Goal: Information Seeking & Learning: Find specific fact

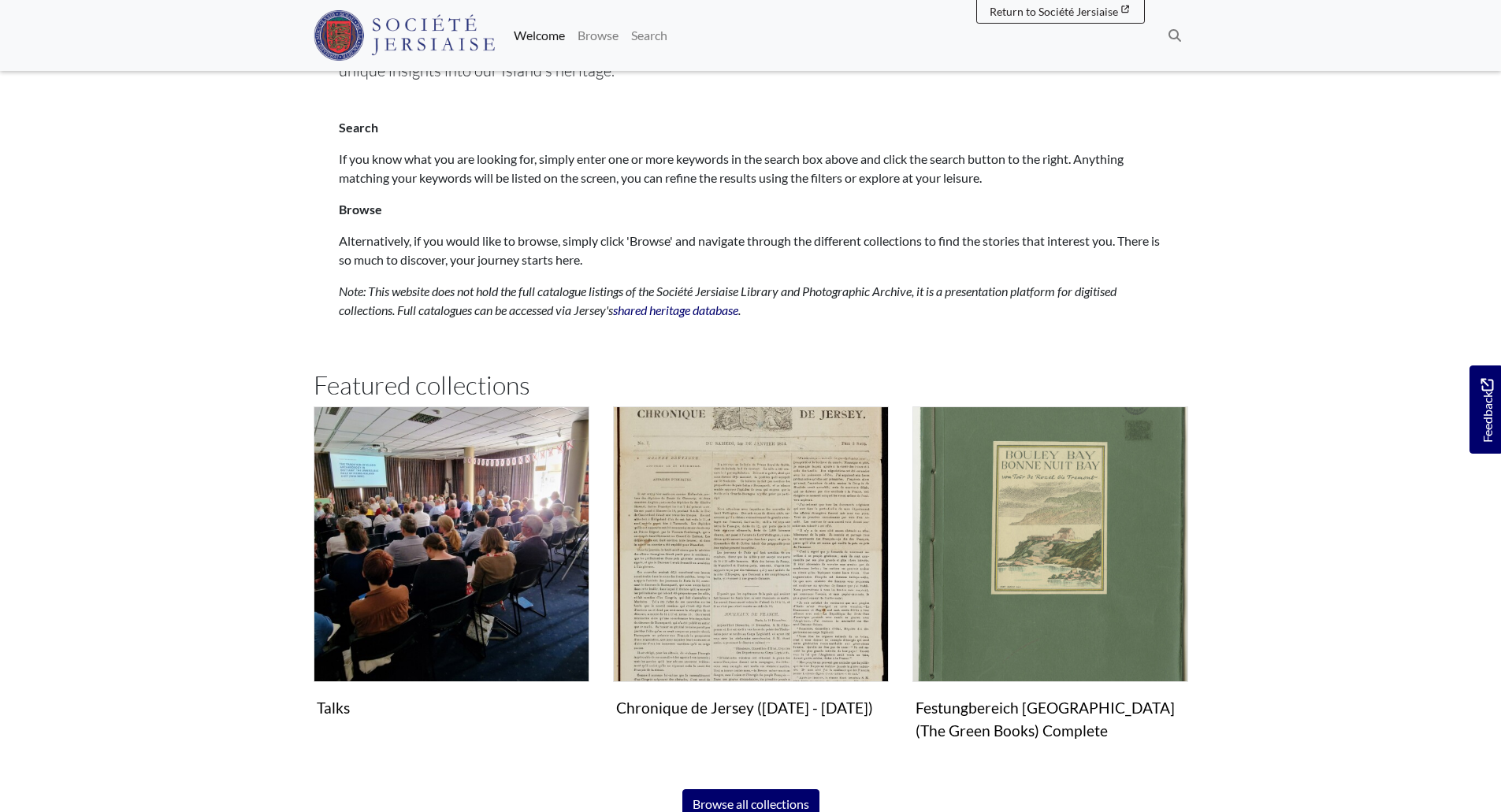
scroll to position [874, 0]
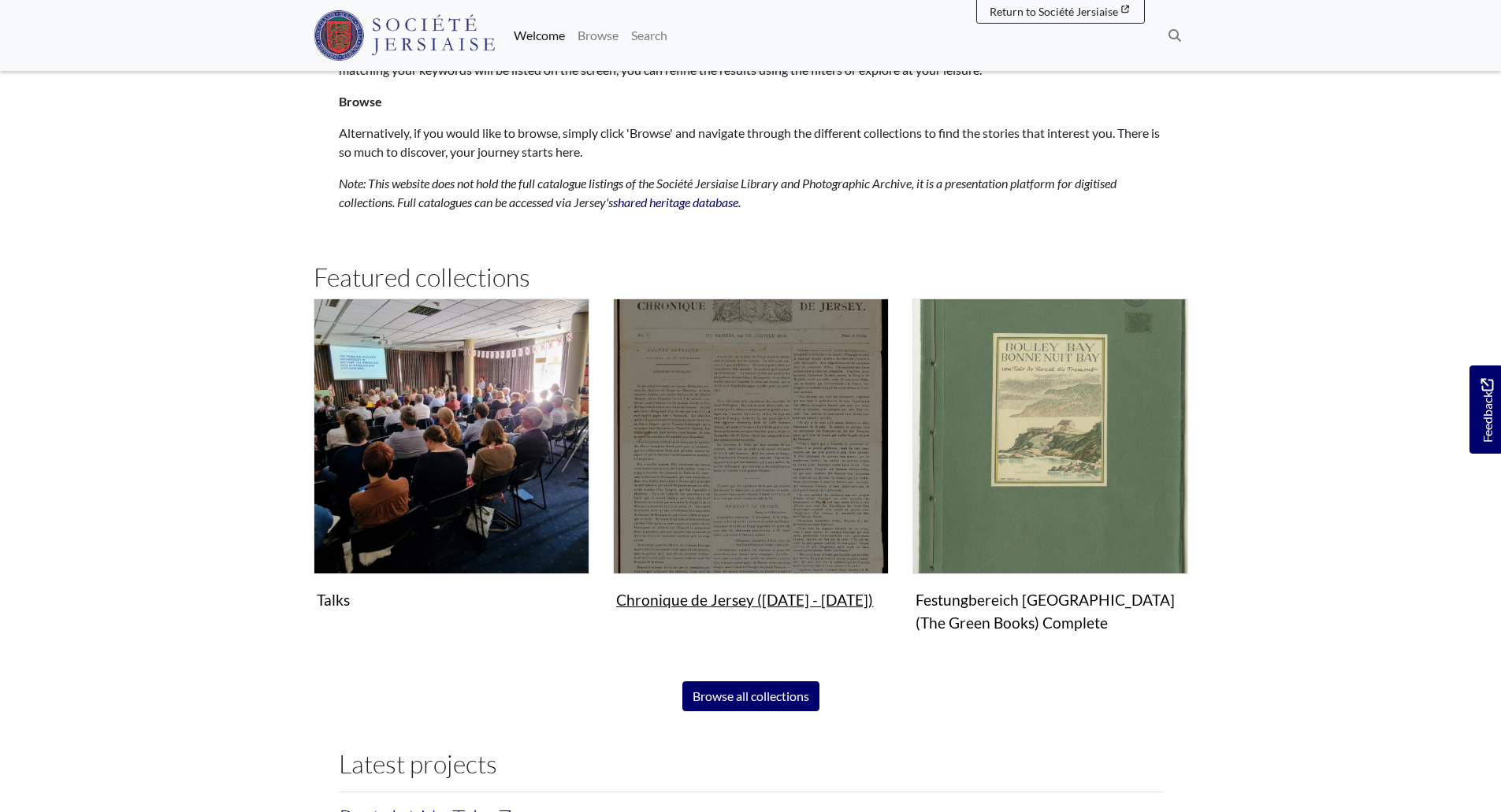
click at [754, 487] on img "Subcollection" at bounding box center [750, 436] width 276 height 276
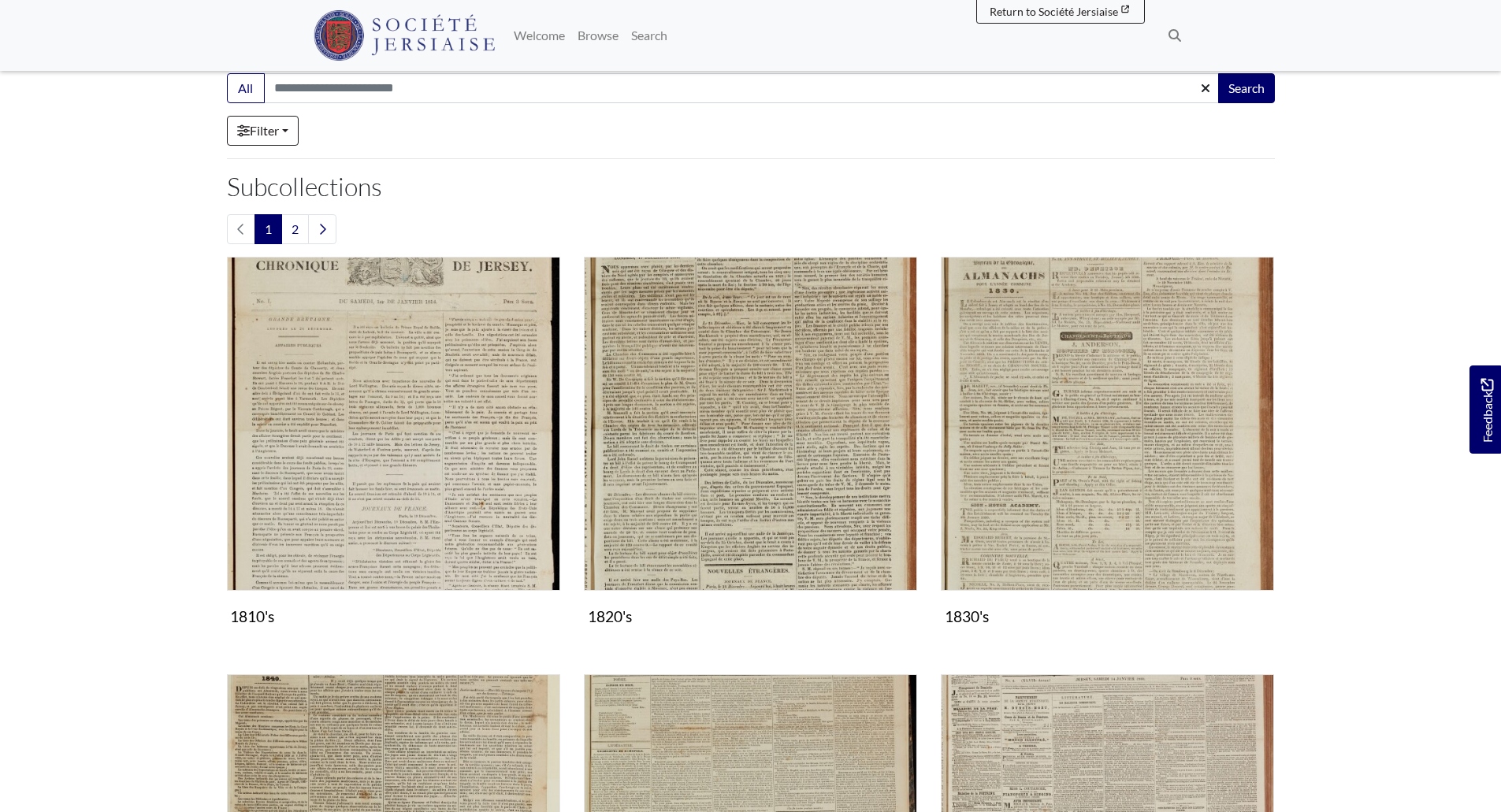
scroll to position [345, 0]
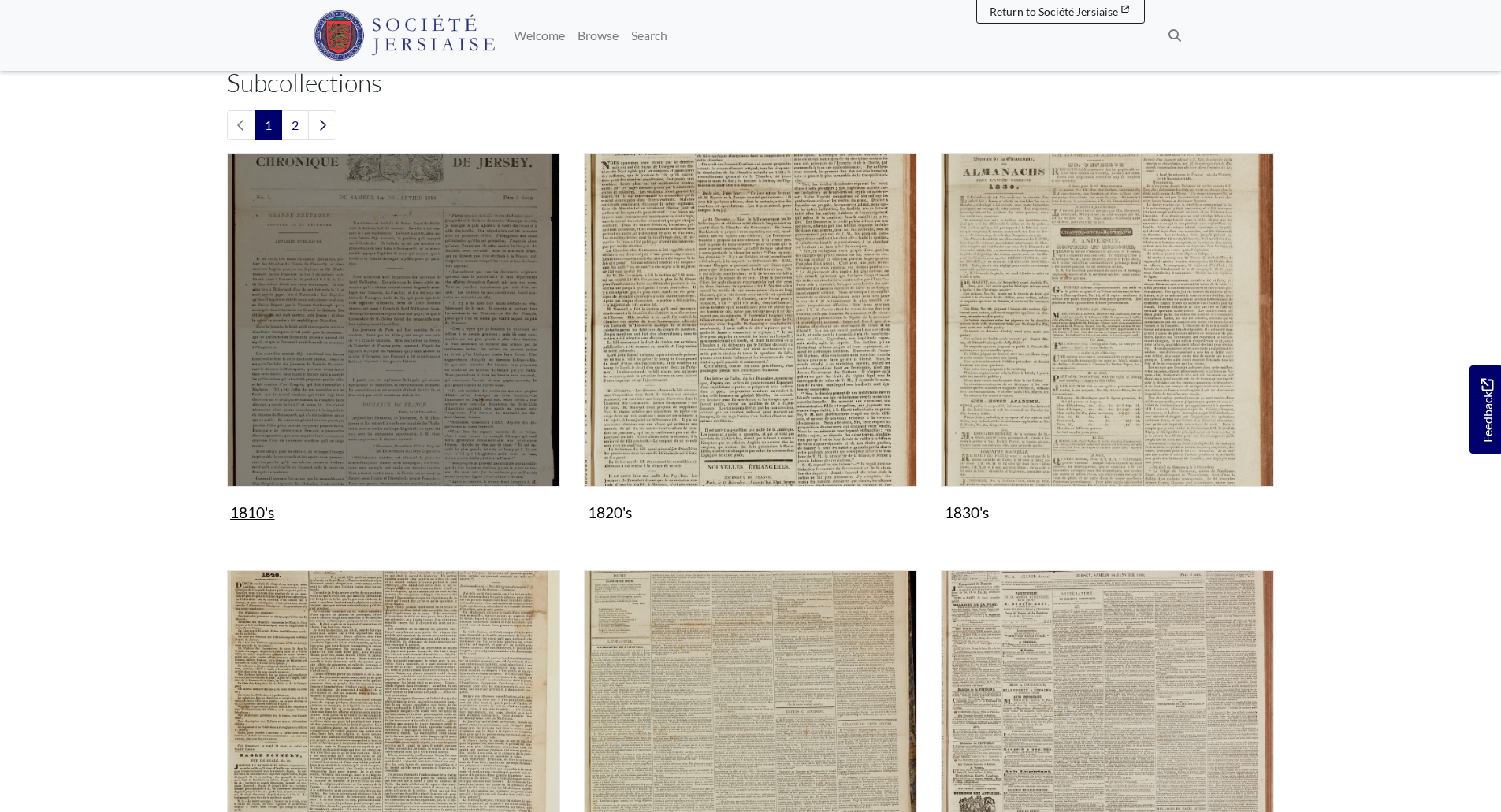
click at [387, 315] on img "Subcollection" at bounding box center [393, 319] width 334 height 333
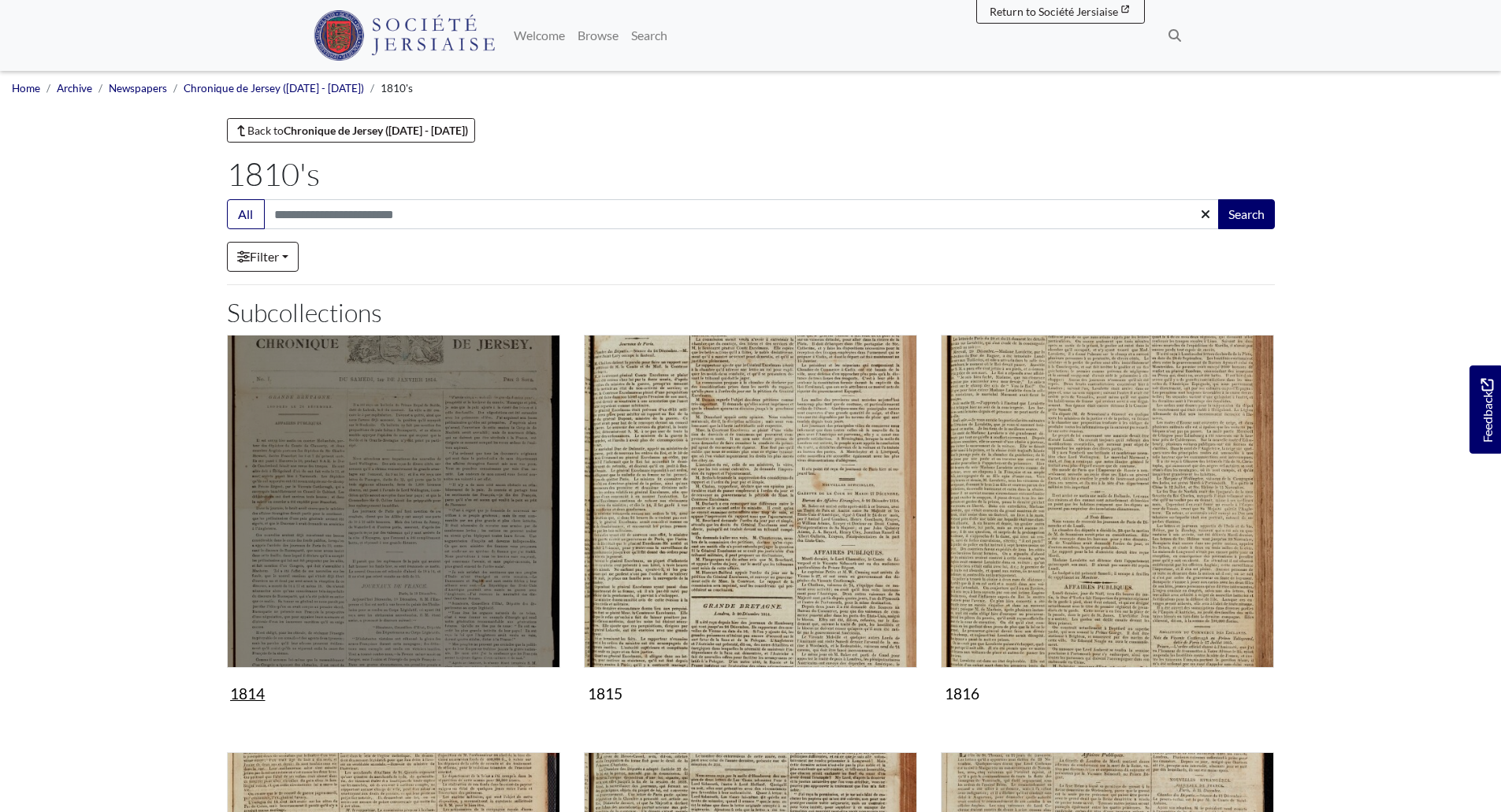
click at [500, 521] on img "Subcollection" at bounding box center [393, 501] width 334 height 333
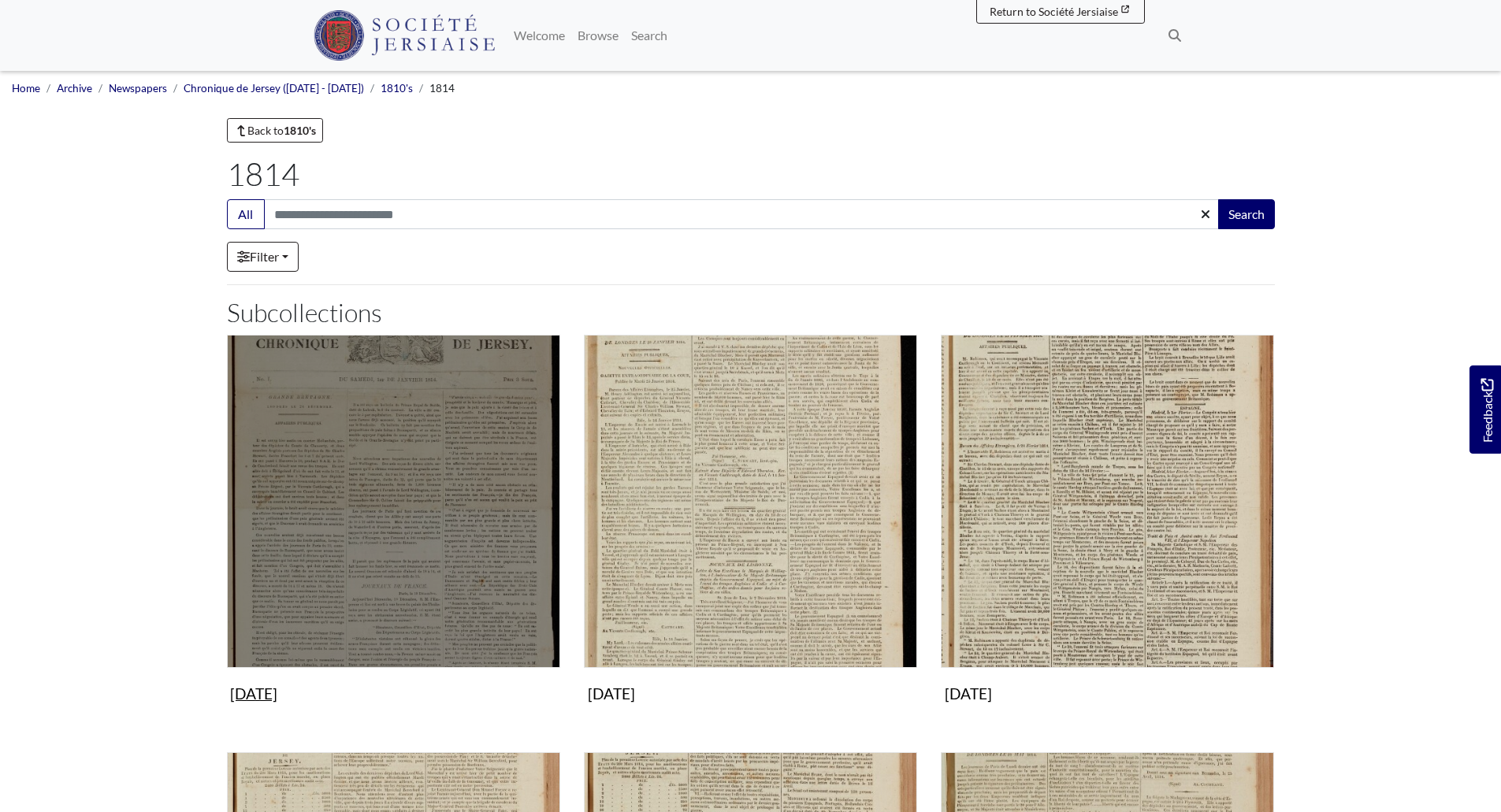
click at [297, 518] on img "Subcollection" at bounding box center [393, 501] width 334 height 333
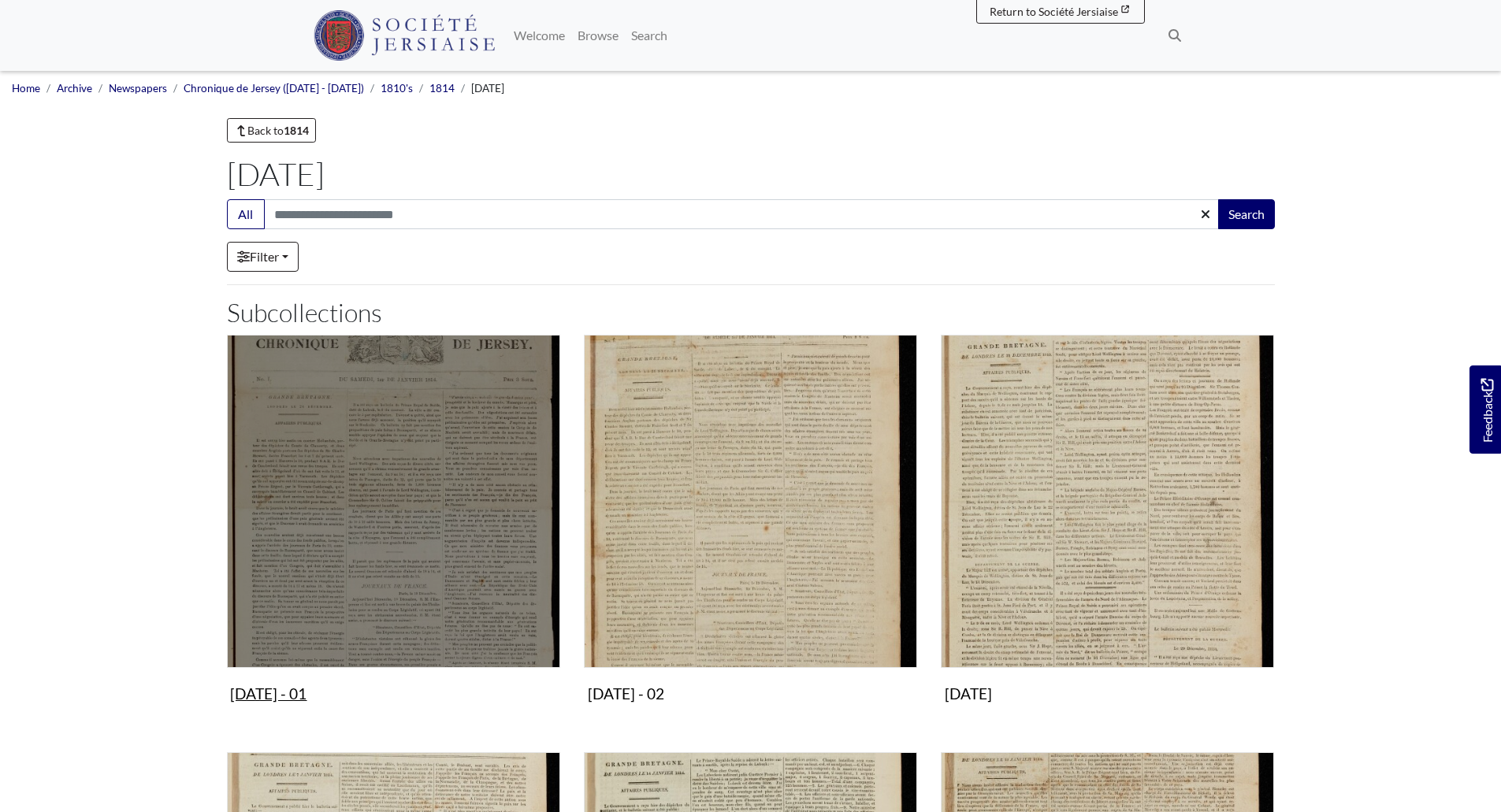
click at [448, 523] on img "Subcollection" at bounding box center [393, 501] width 334 height 333
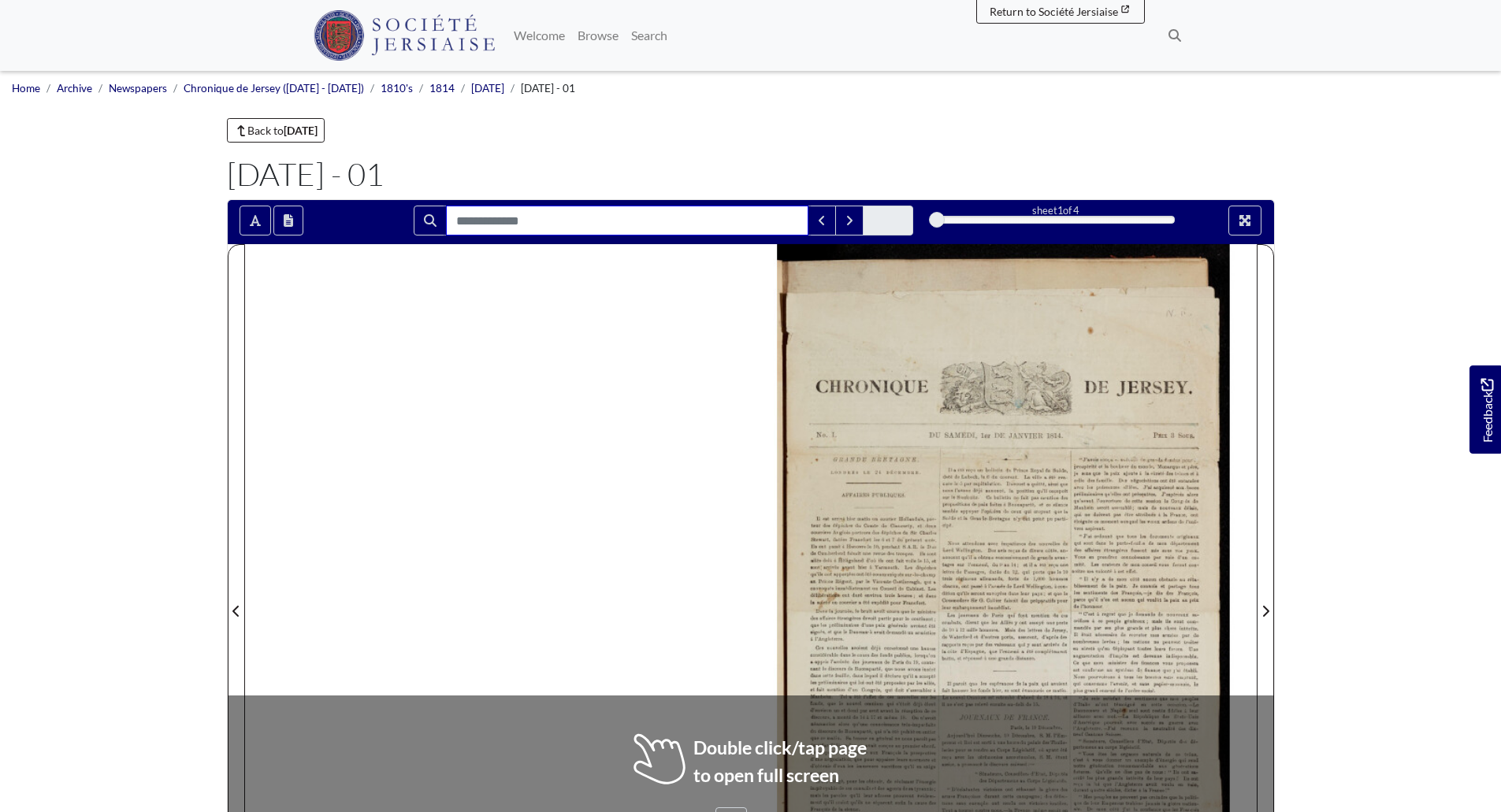
click at [638, 218] on input "Search for" at bounding box center [627, 220] width 363 height 30
type input "******"
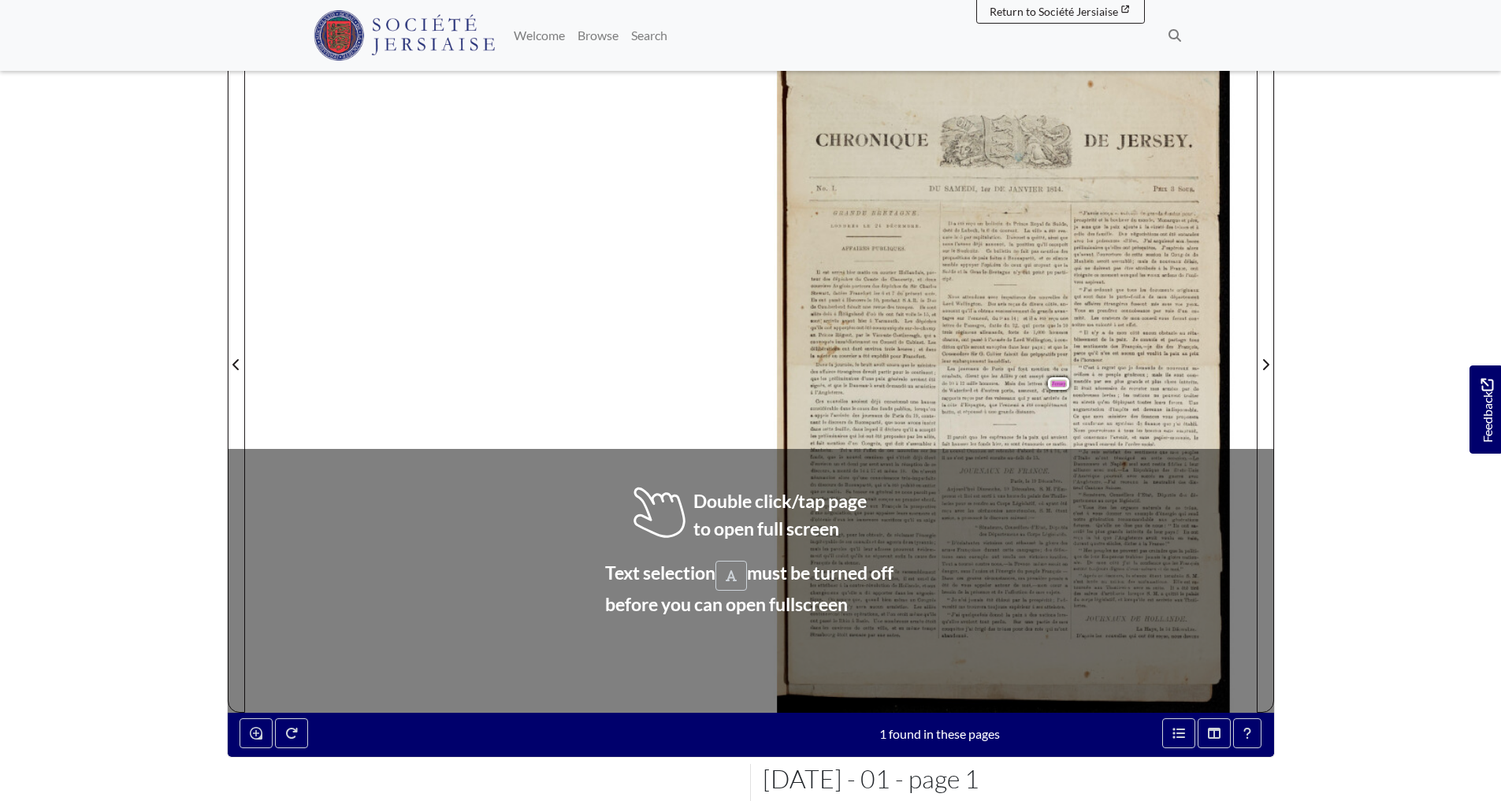
scroll to position [203, 0]
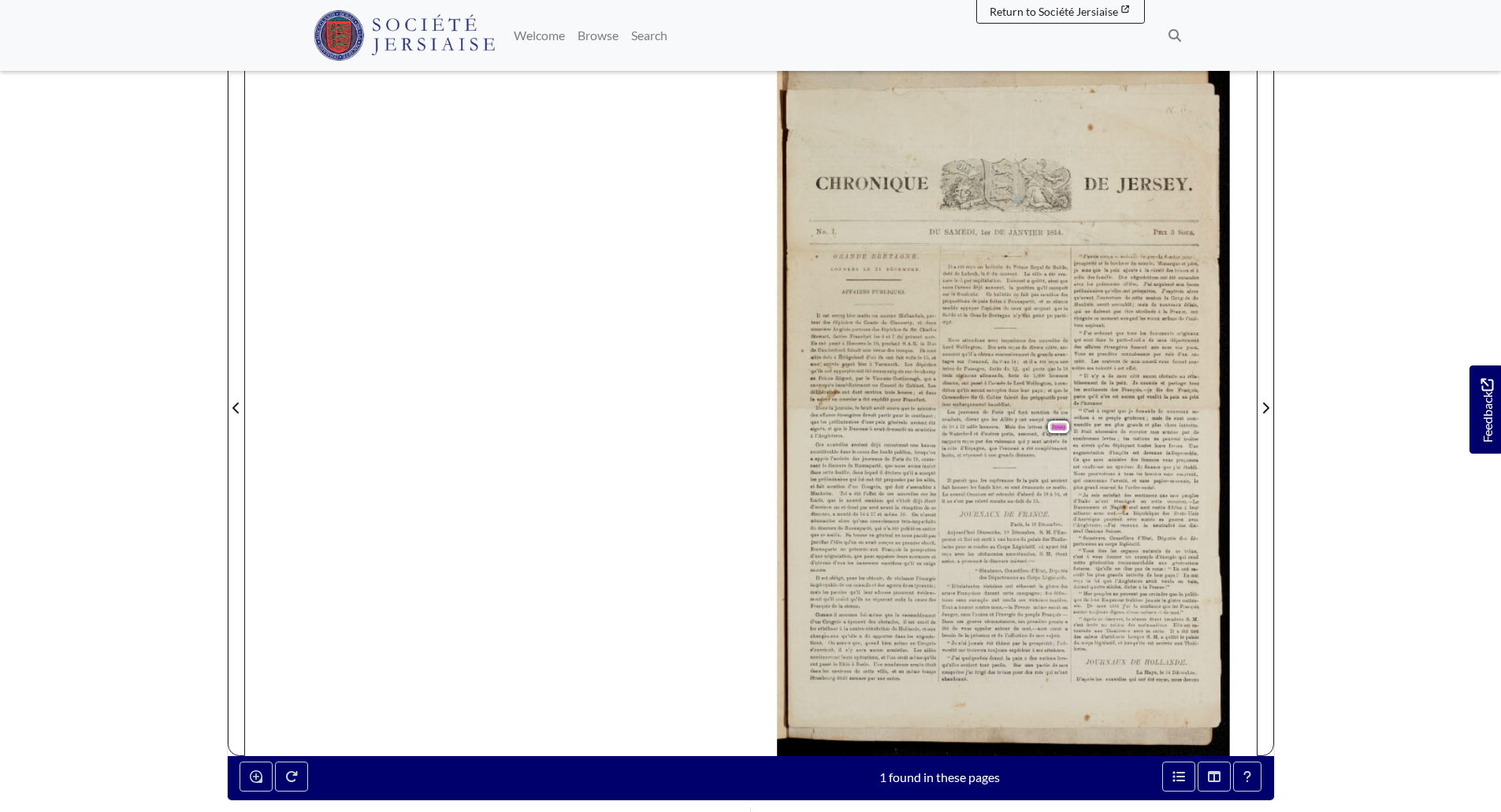
click at [1060, 427] on span "Jersey" at bounding box center [1059, 427] width 14 height 5
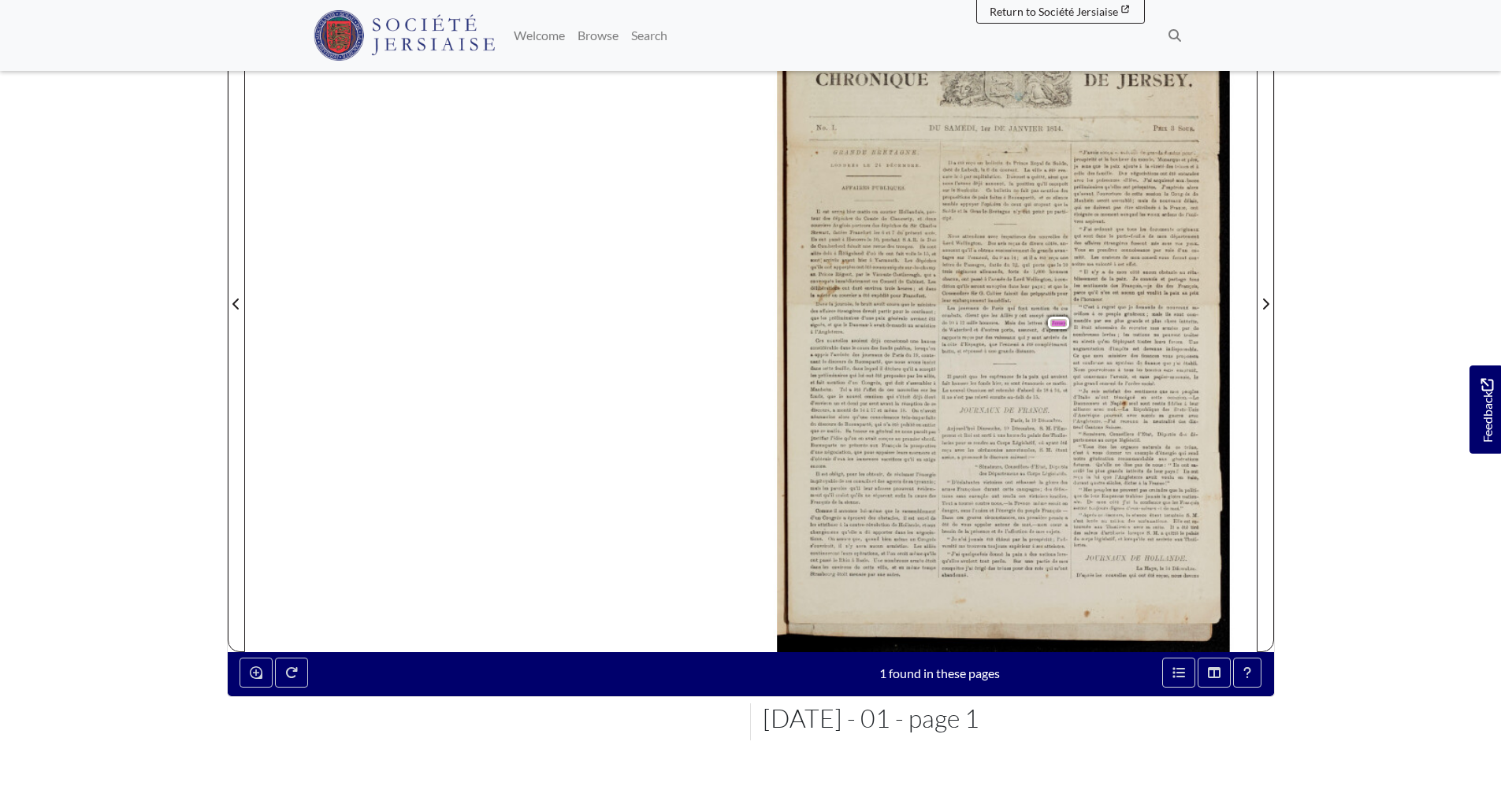
scroll to position [310, 0]
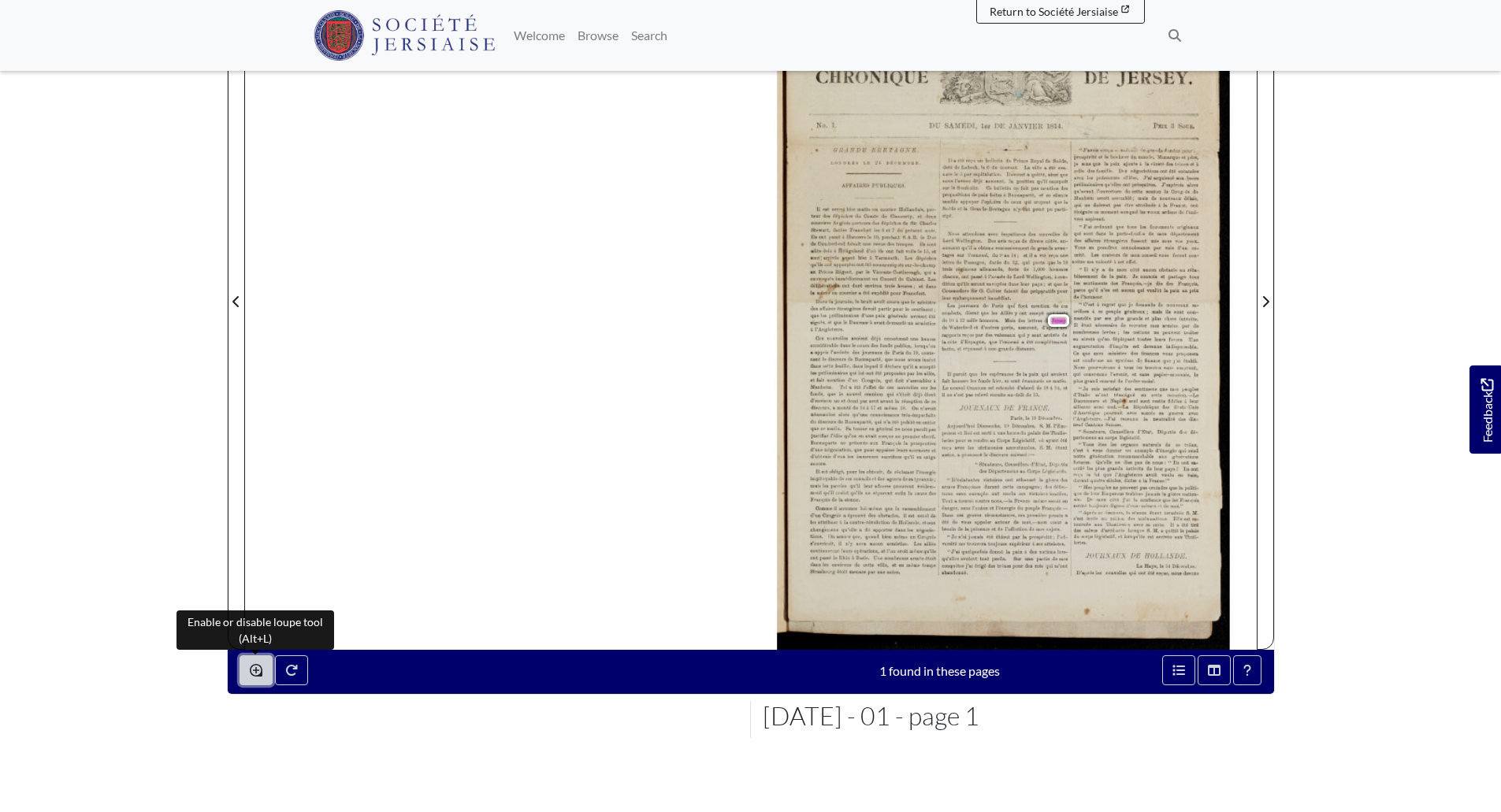
click at [257, 669] on icon "Enable or disable loupe tool (Alt+L)" at bounding box center [256, 670] width 13 height 13
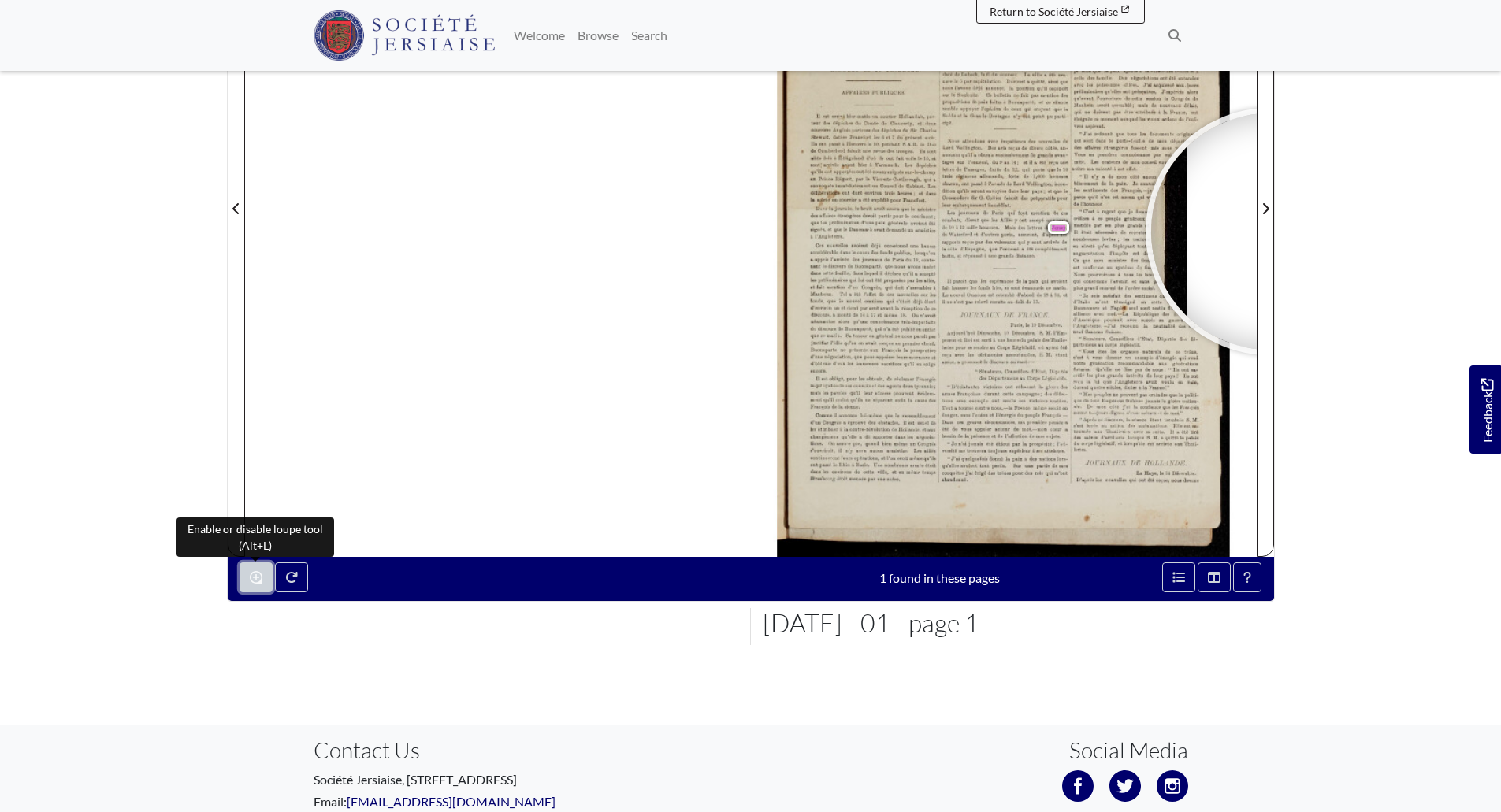
scroll to position [400, 0]
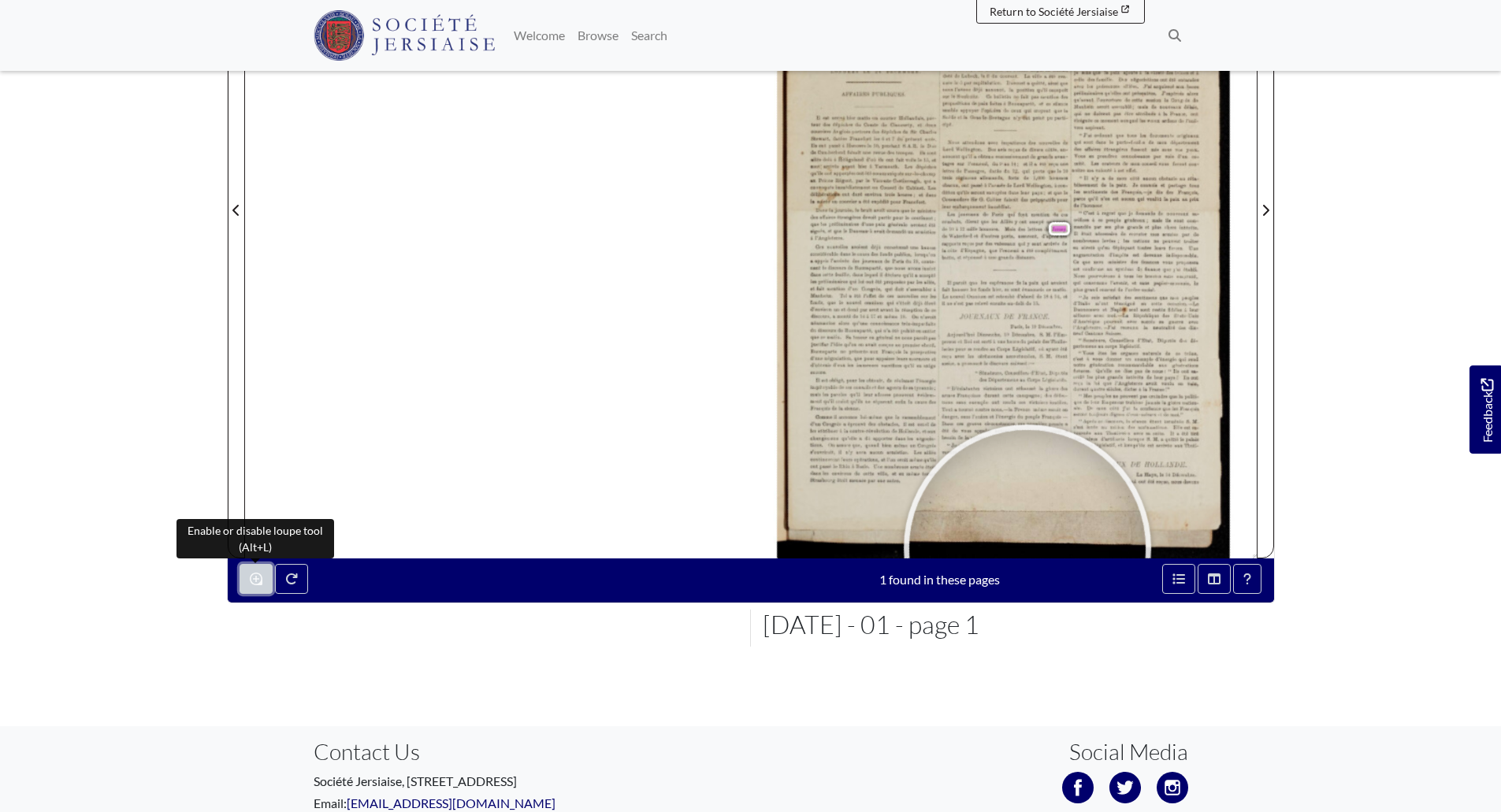
click at [263, 583] on button "Enable or disable loupe tool (Alt+L)" at bounding box center [256, 579] width 33 height 30
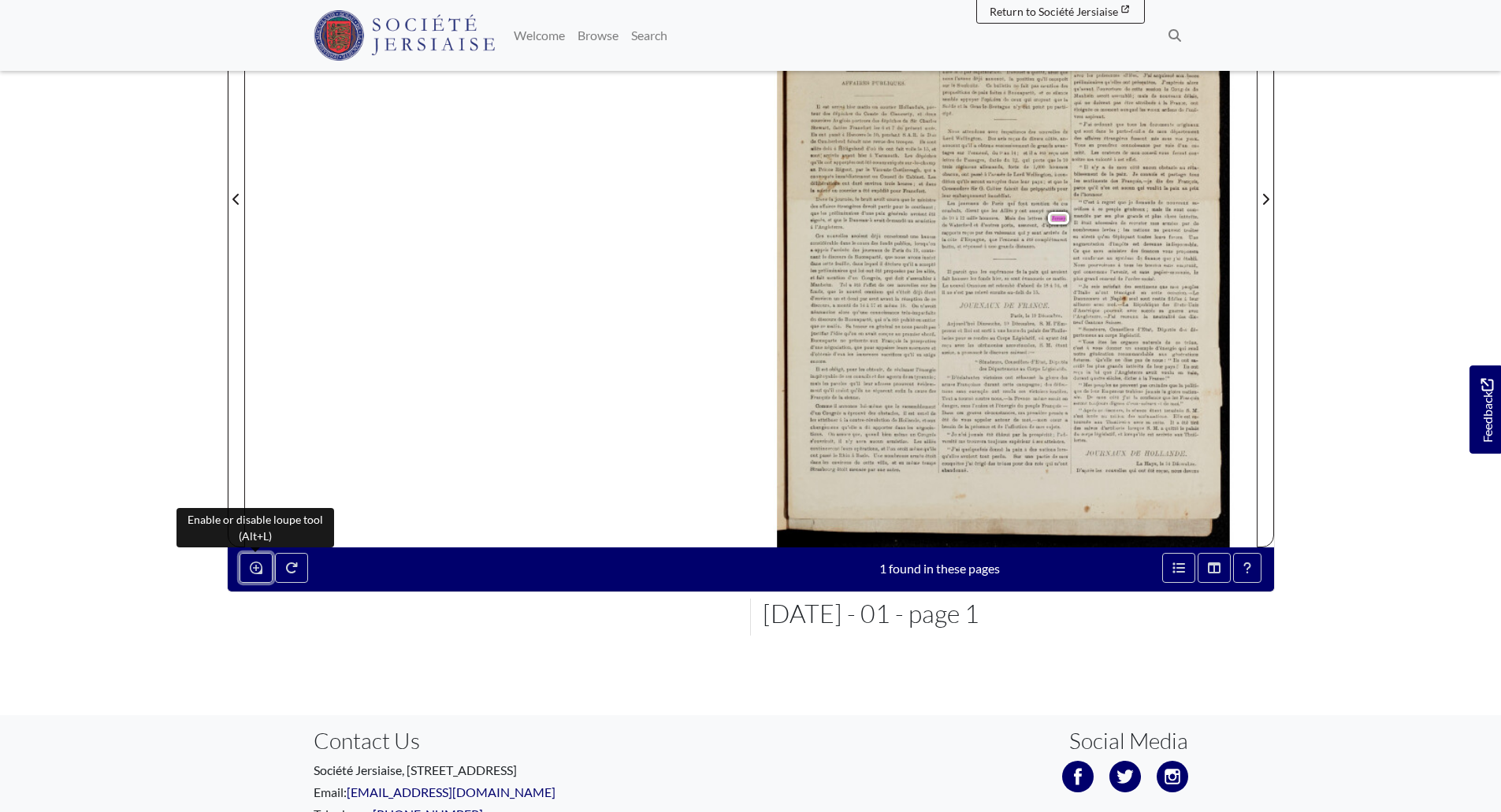
scroll to position [179, 0]
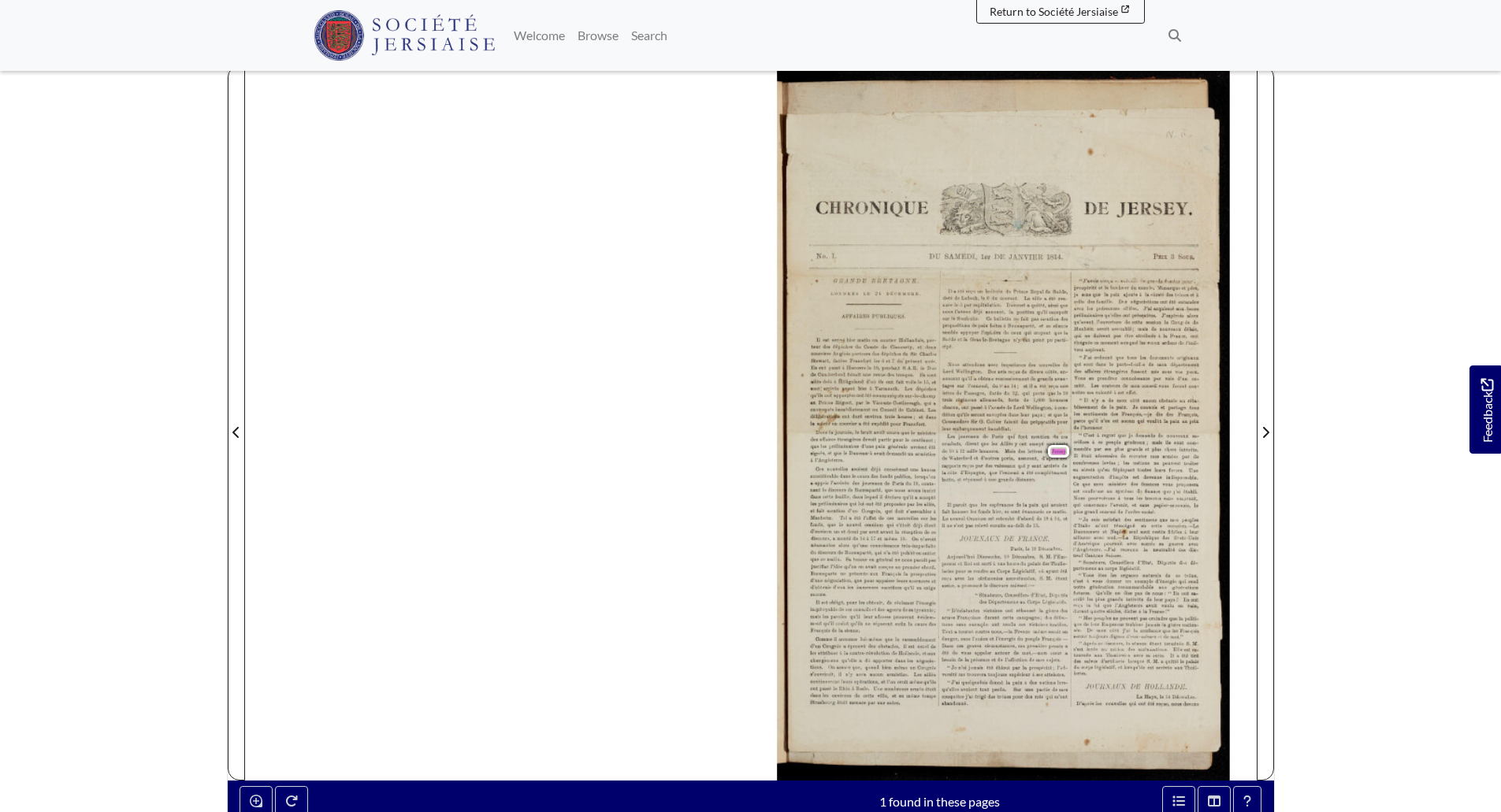
click at [1091, 387] on span "Les" at bounding box center [1094, 385] width 7 height 5
click at [1014, 354] on div "GRANDE * [GEOGRAPHIC_DATA] [GEOGRAPHIC_DATA]. LE 24 os Il a été recu DECEMBRE. …" at bounding box center [1016, 423] width 480 height 715
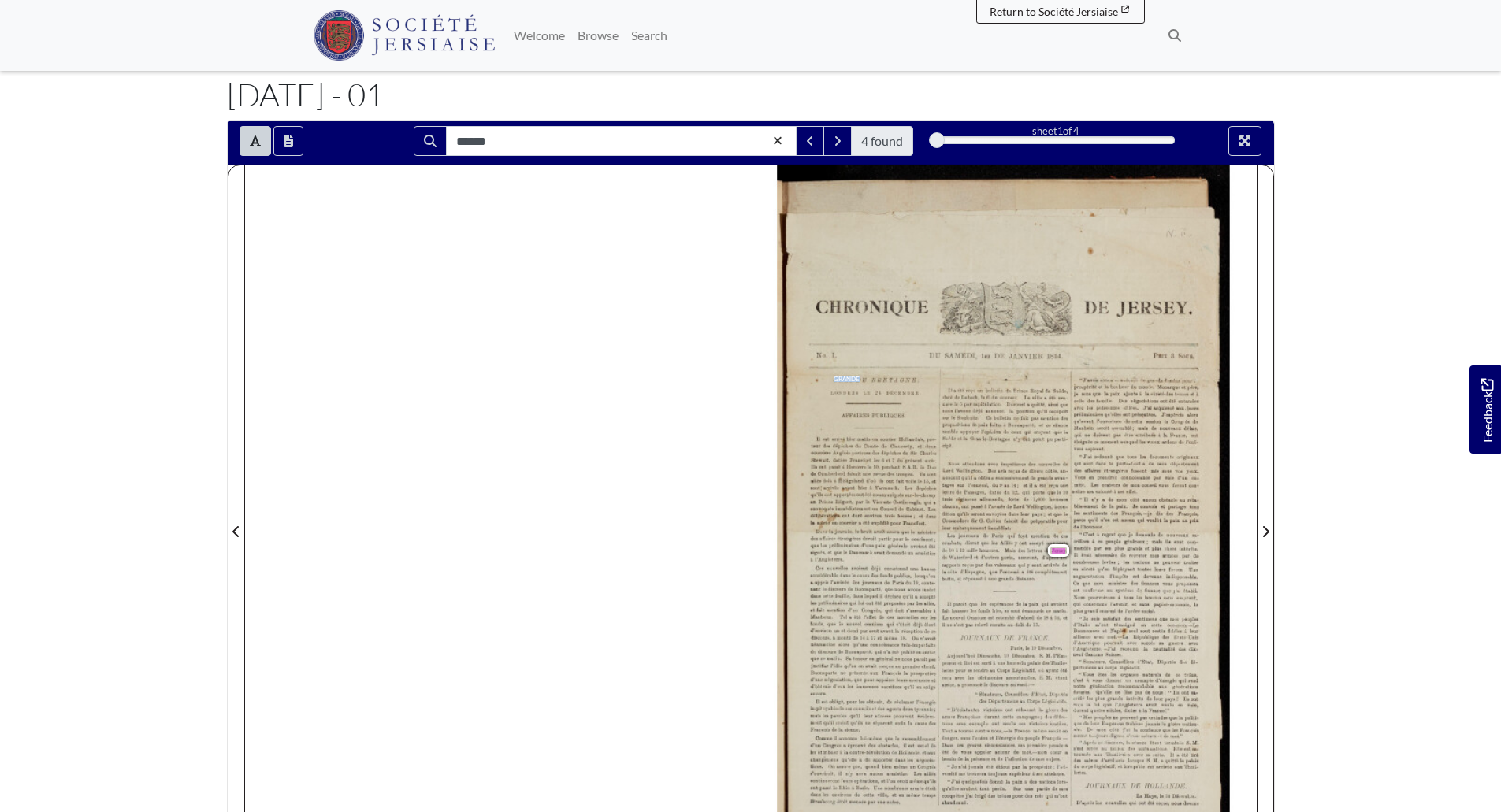
scroll to position [0, 0]
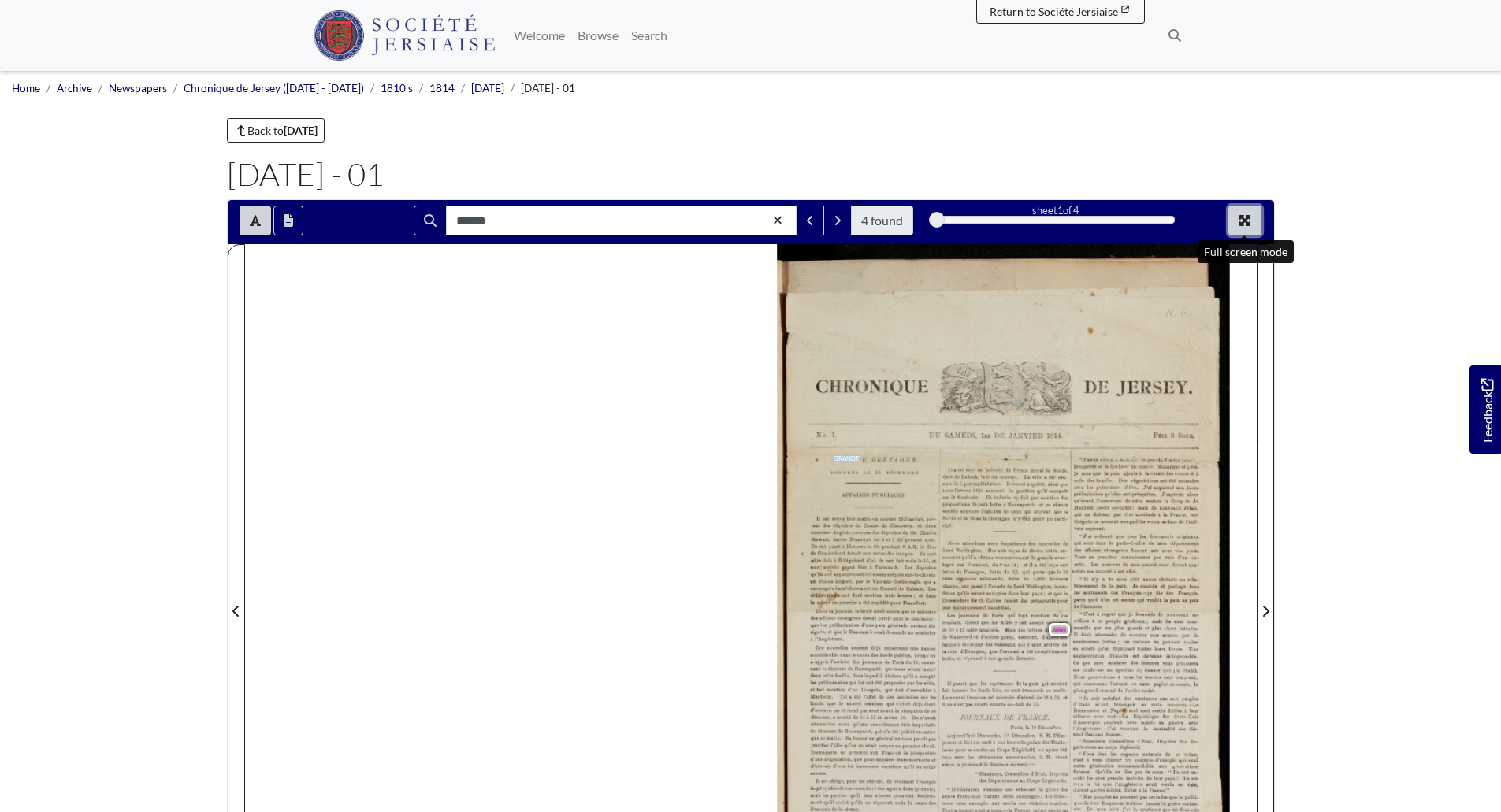
click at [1245, 219] on icon "Full screen mode" at bounding box center [1245, 220] width 11 height 11
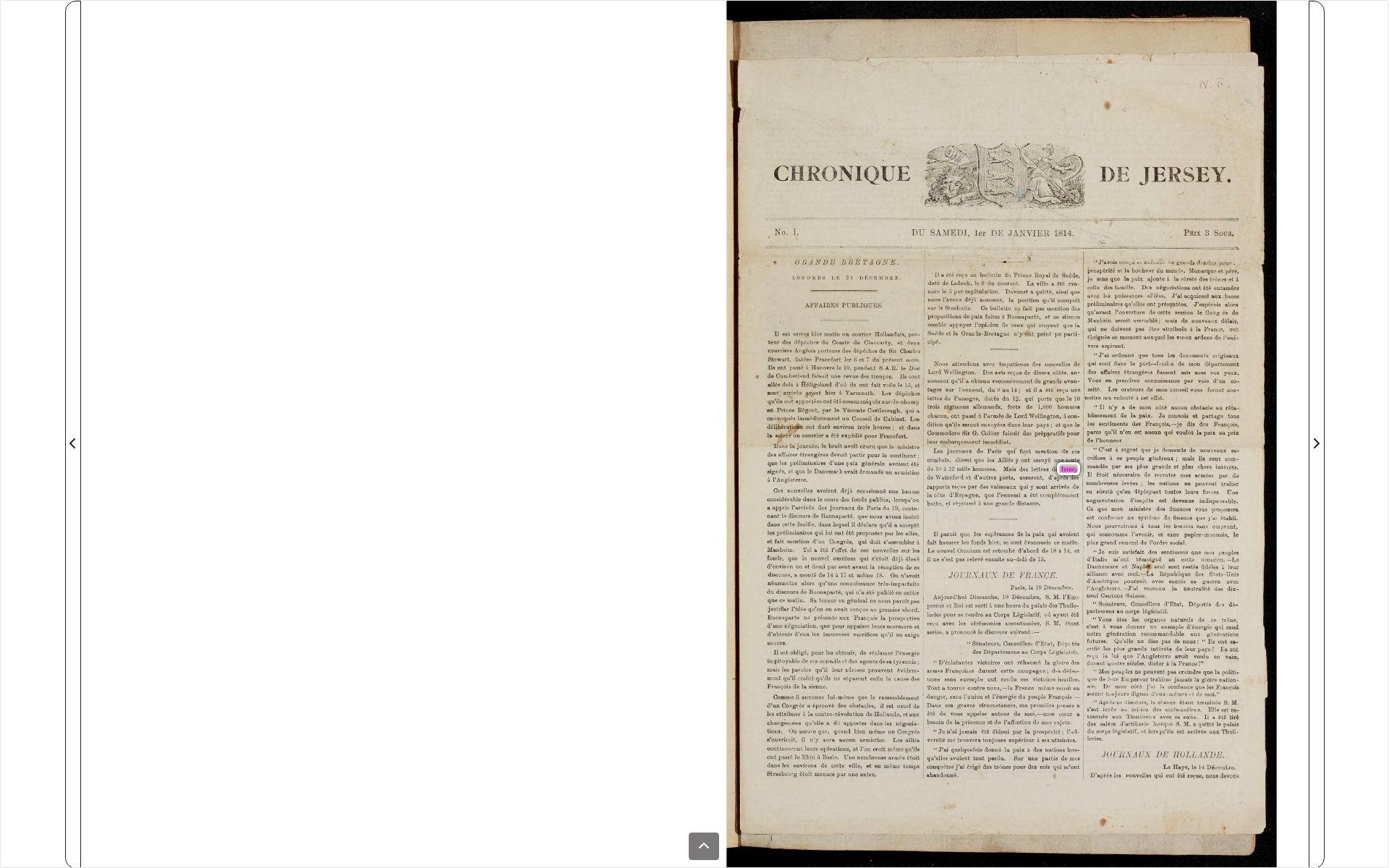
click at [960, 375] on div "Nous attendons avec impatience des nouvelles de [PERSON_NAME]. Des avis recus d…" at bounding box center [1002, 372] width 150 height 23
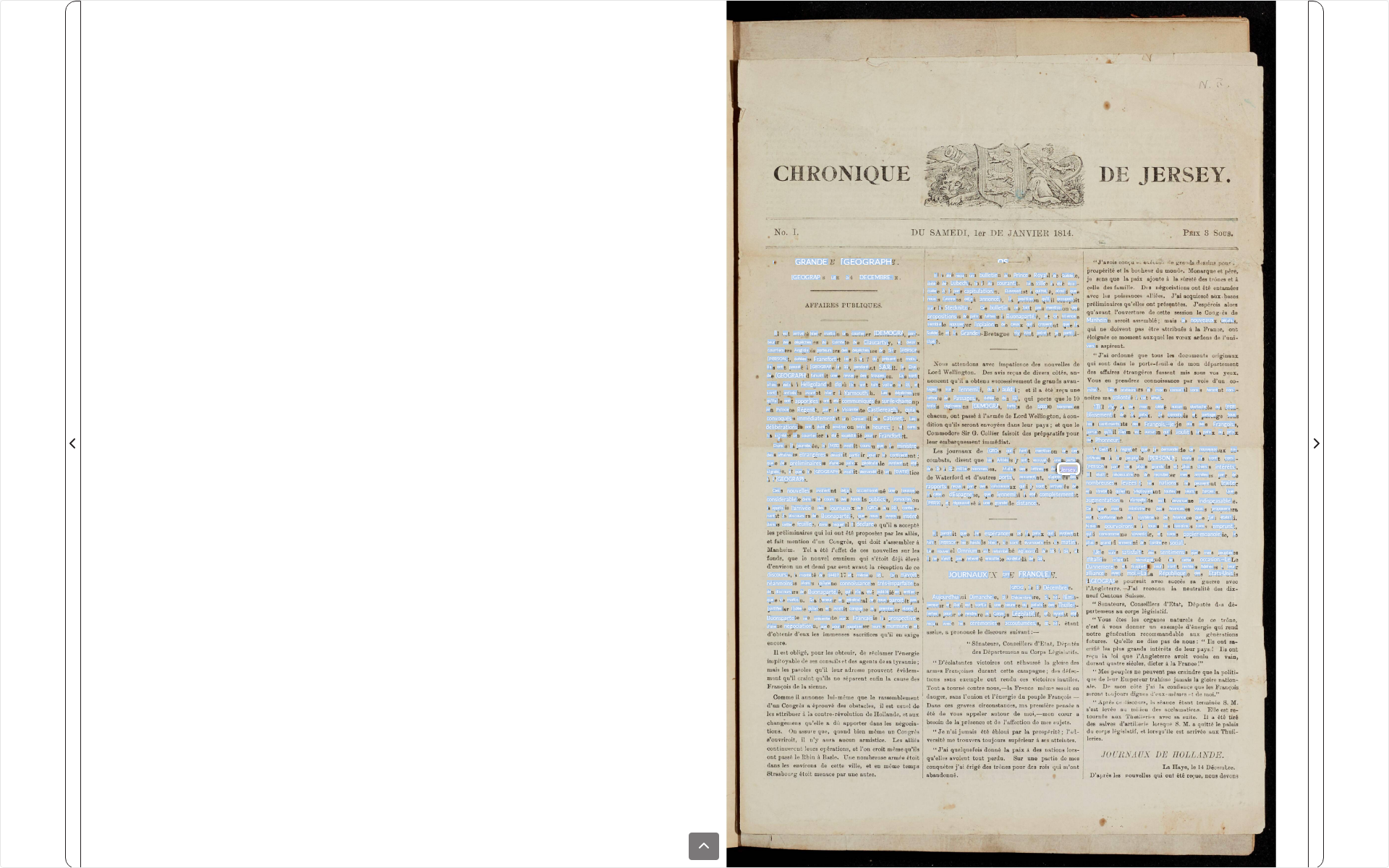
drag, startPoint x: 998, startPoint y: 423, endPoint x: 991, endPoint y: 465, distance: 42.6
click at [991, 465] on div "GRANDE * [GEOGRAPHIC_DATA] [GEOGRAPHIC_DATA]. LE 24 os Il a été recu DECEMBRE. …" at bounding box center [1017, 435] width 581 height 868
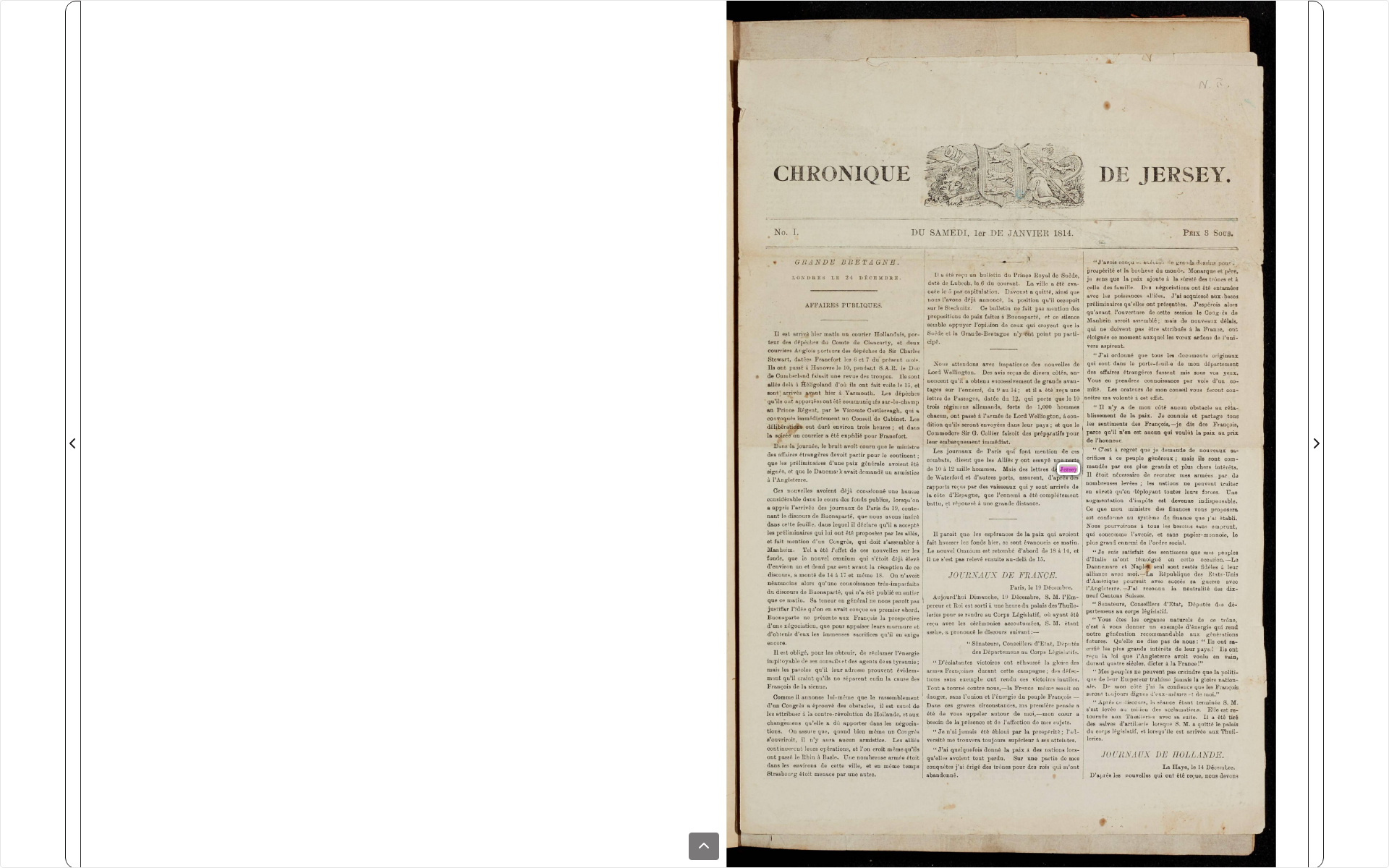
click at [758, 369] on div "GRANDE * [GEOGRAPHIC_DATA] [GEOGRAPHIC_DATA]. LE 24 os Il a été recu DECEMBRE. …" at bounding box center [1017, 435] width 581 height 868
click at [710, 745] on button at bounding box center [704, 845] width 30 height 27
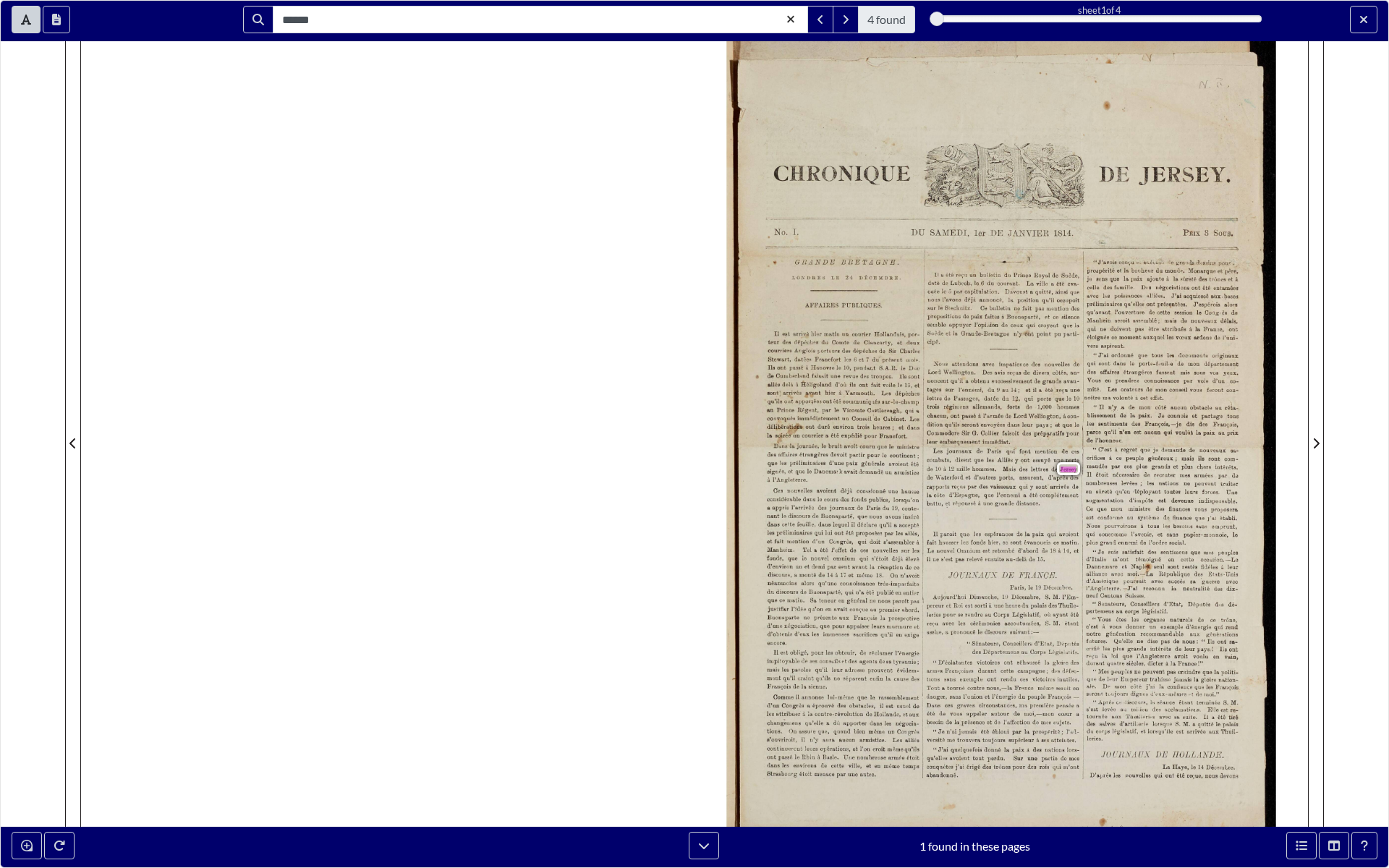
click at [1203, 718] on div "c’est A vous [PERSON_NAME] un exemple d’énergie qui rend assise, a prononcé le …" at bounding box center [1001, 675] width 470 height 104
click at [1201, 580] on span "guerre" at bounding box center [1209, 580] width 16 height 5
click at [1114, 310] on div "“ [PERSON_NAME] concu vi exéuuus de grands des $ pour. prospérité et la bonheur…" at bounding box center [1161, 287] width 150 height 55
click at [1100, 509] on span "que" at bounding box center [1101, 508] width 6 height 5
click at [1333, 745] on button "Thumbnails" at bounding box center [1334, 845] width 30 height 27
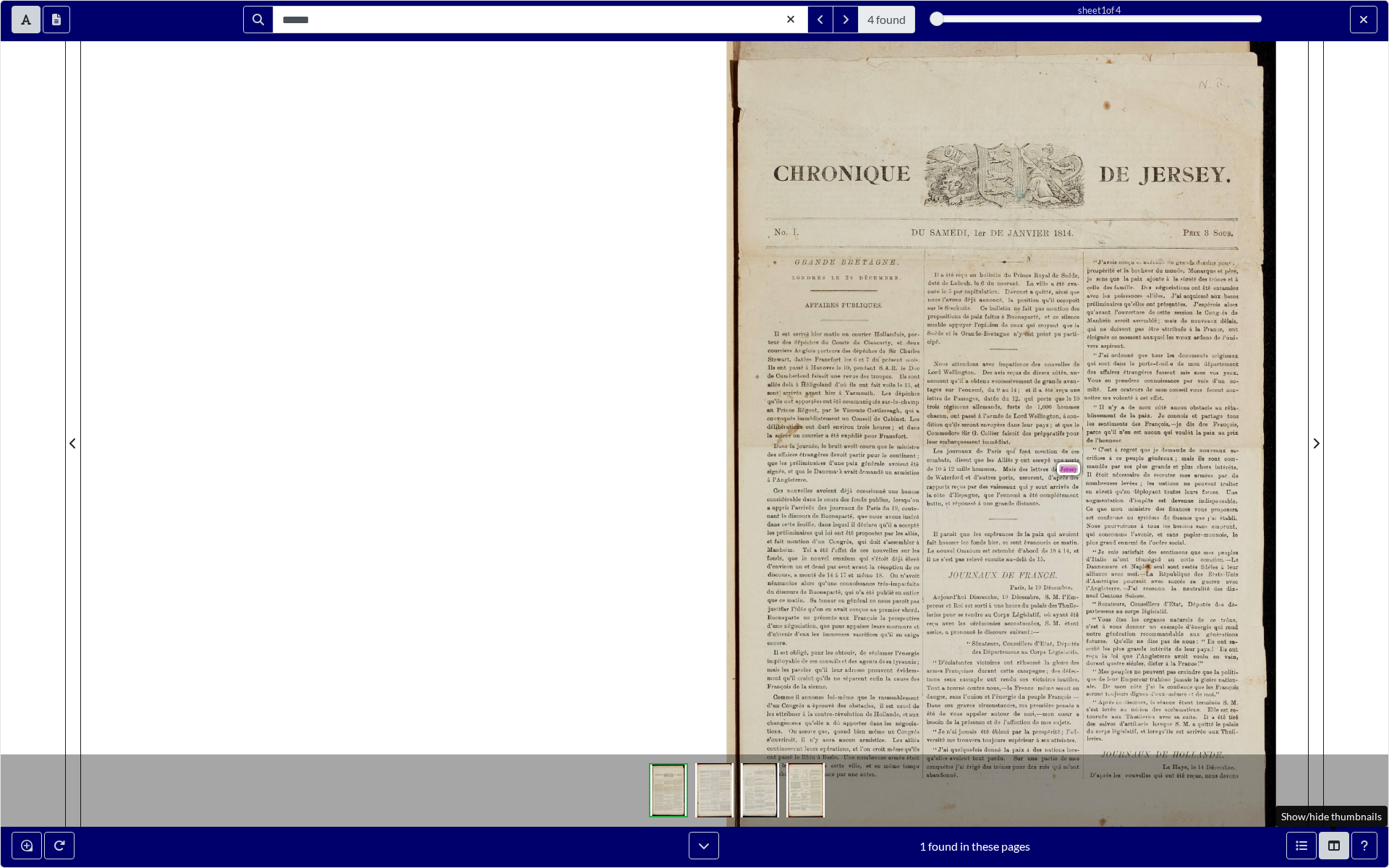
click at [1362, 704] on div "****** 4 found sheet 1 of 4 1 * The metadata has moved. You can now access the …" at bounding box center [694, 434] width 1389 height 868
click at [520, 388] on div at bounding box center [613, 532] width 1064 height 1064
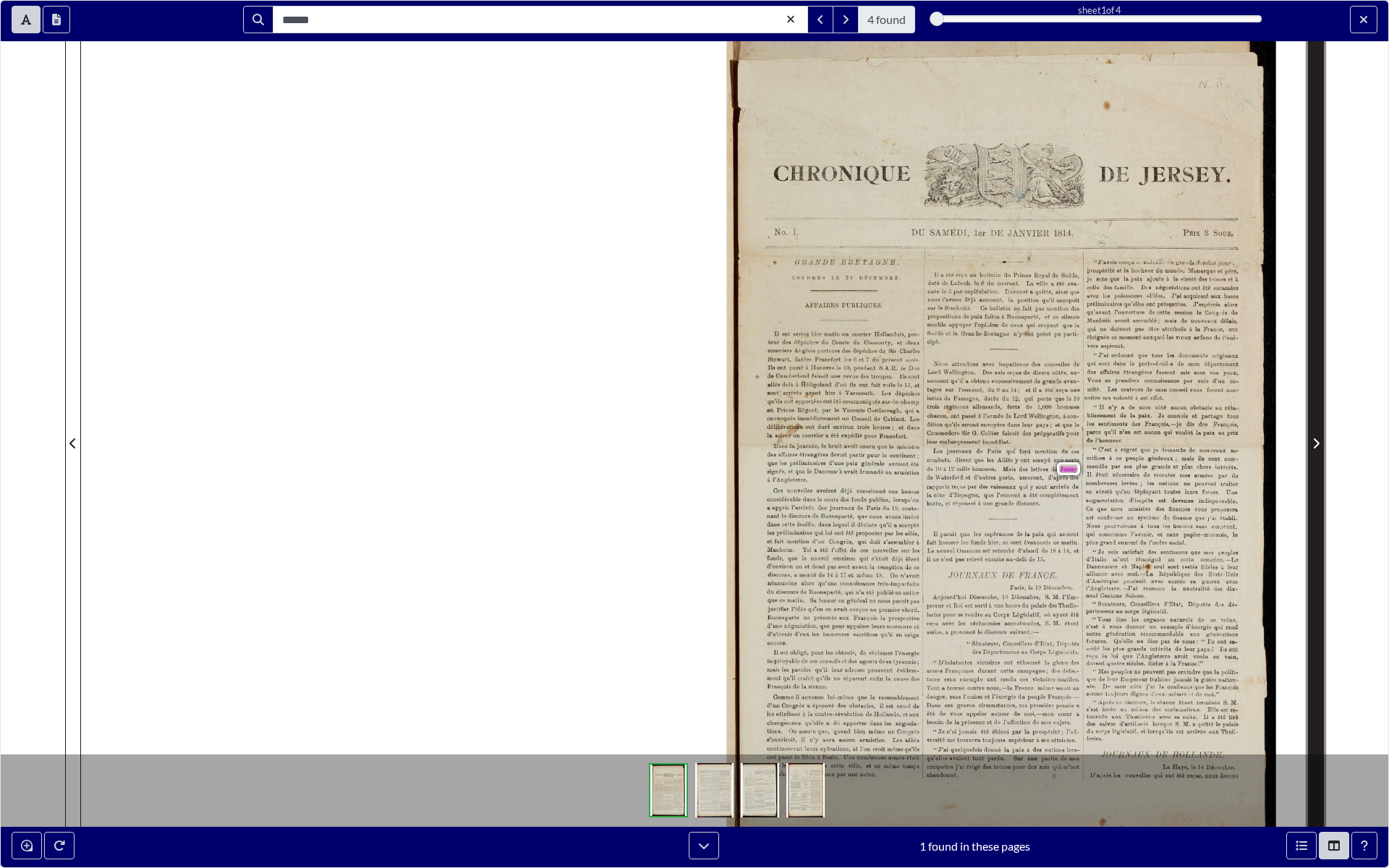
click at [1313, 446] on icon "Next Page" at bounding box center [1316, 443] width 7 height 12
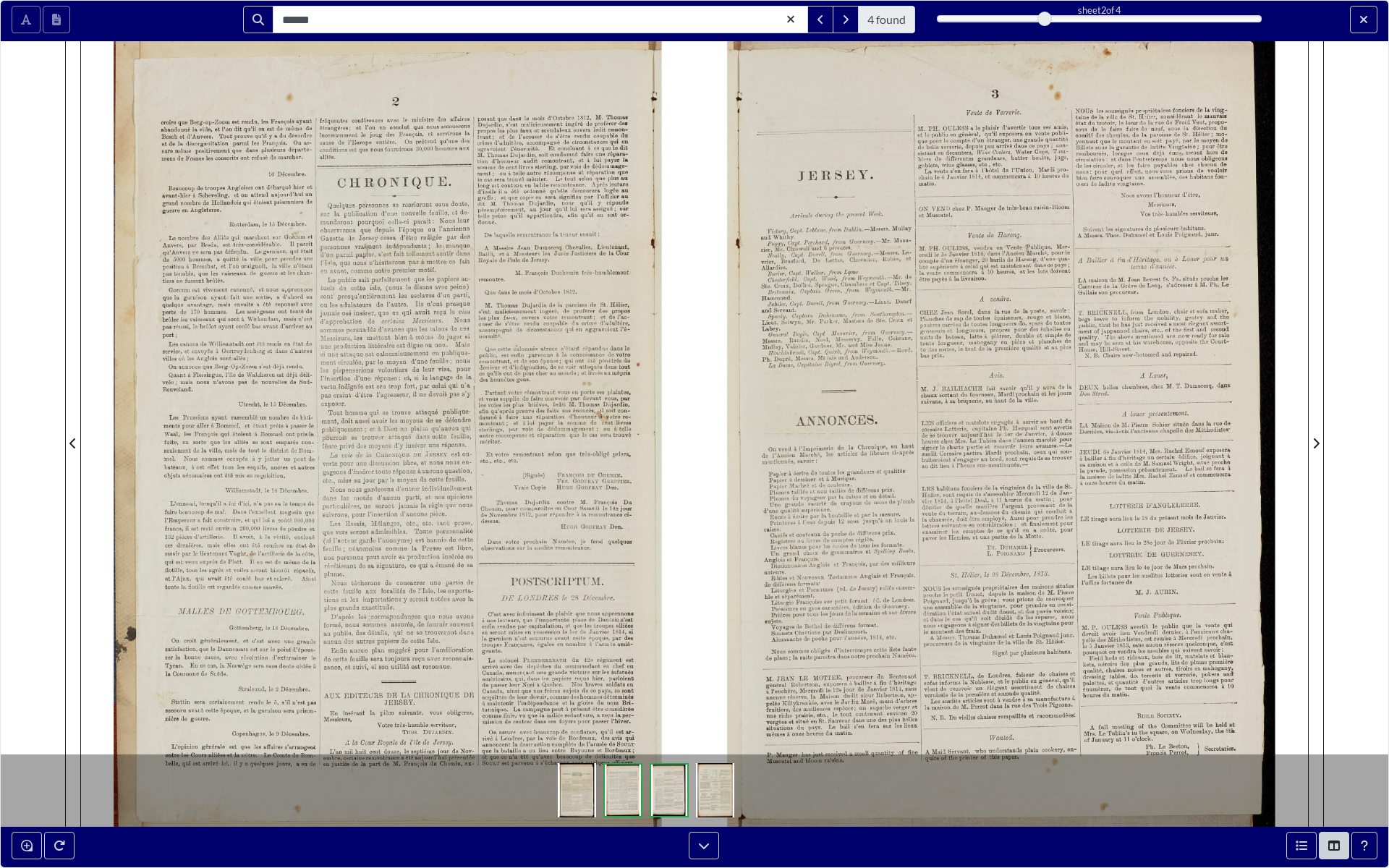
click at [574, 405] on div at bounding box center [387, 435] width 613 height 868
click at [1364, 745] on icon "Help" at bounding box center [1364, 845] width 7 height 12
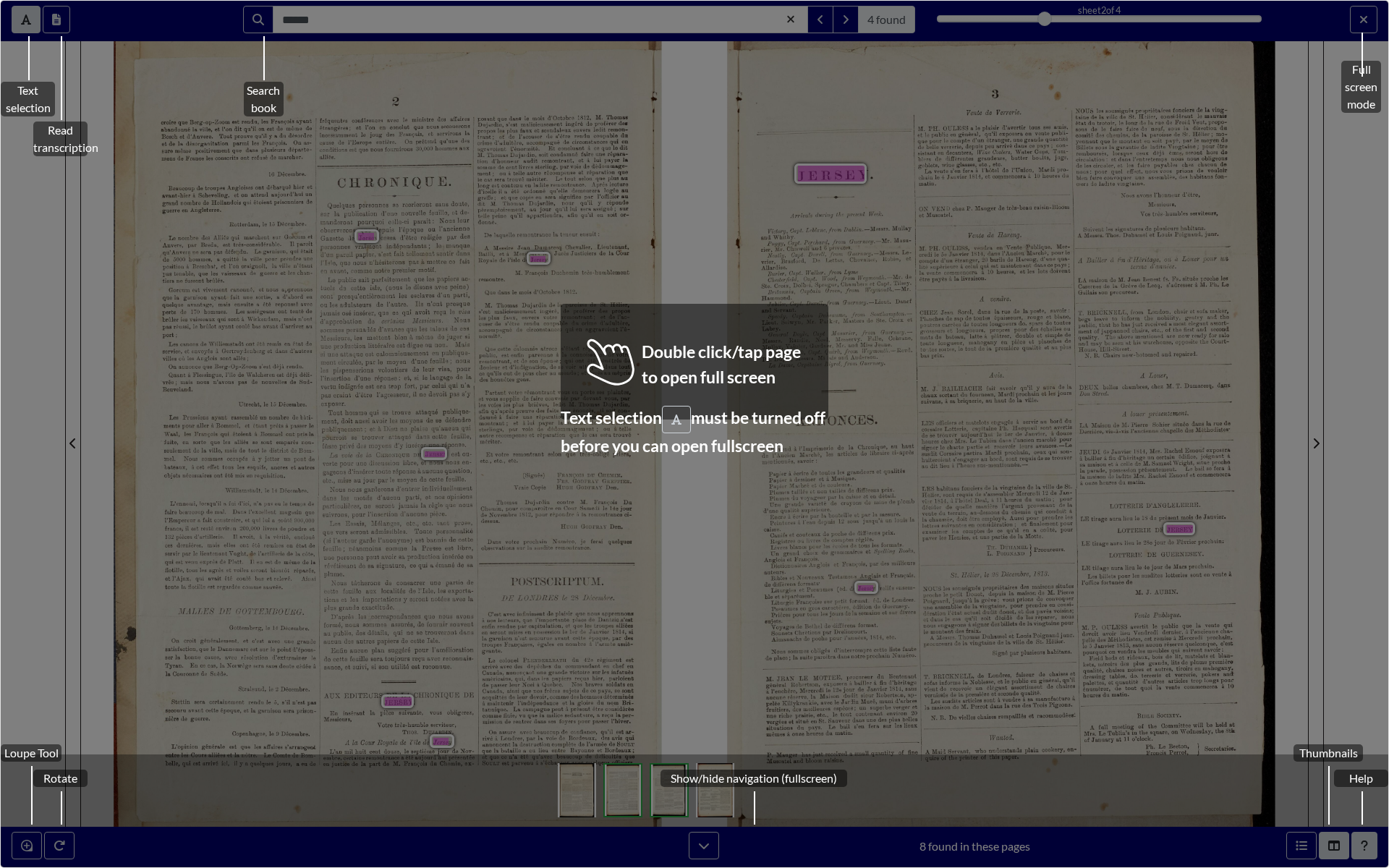
click at [948, 423] on div "Loupe Tool Rotate Help [GEOGRAPHIC_DATA] Show/hide navigation (fullscreen) Text…" at bounding box center [694, 434] width 1387 height 866
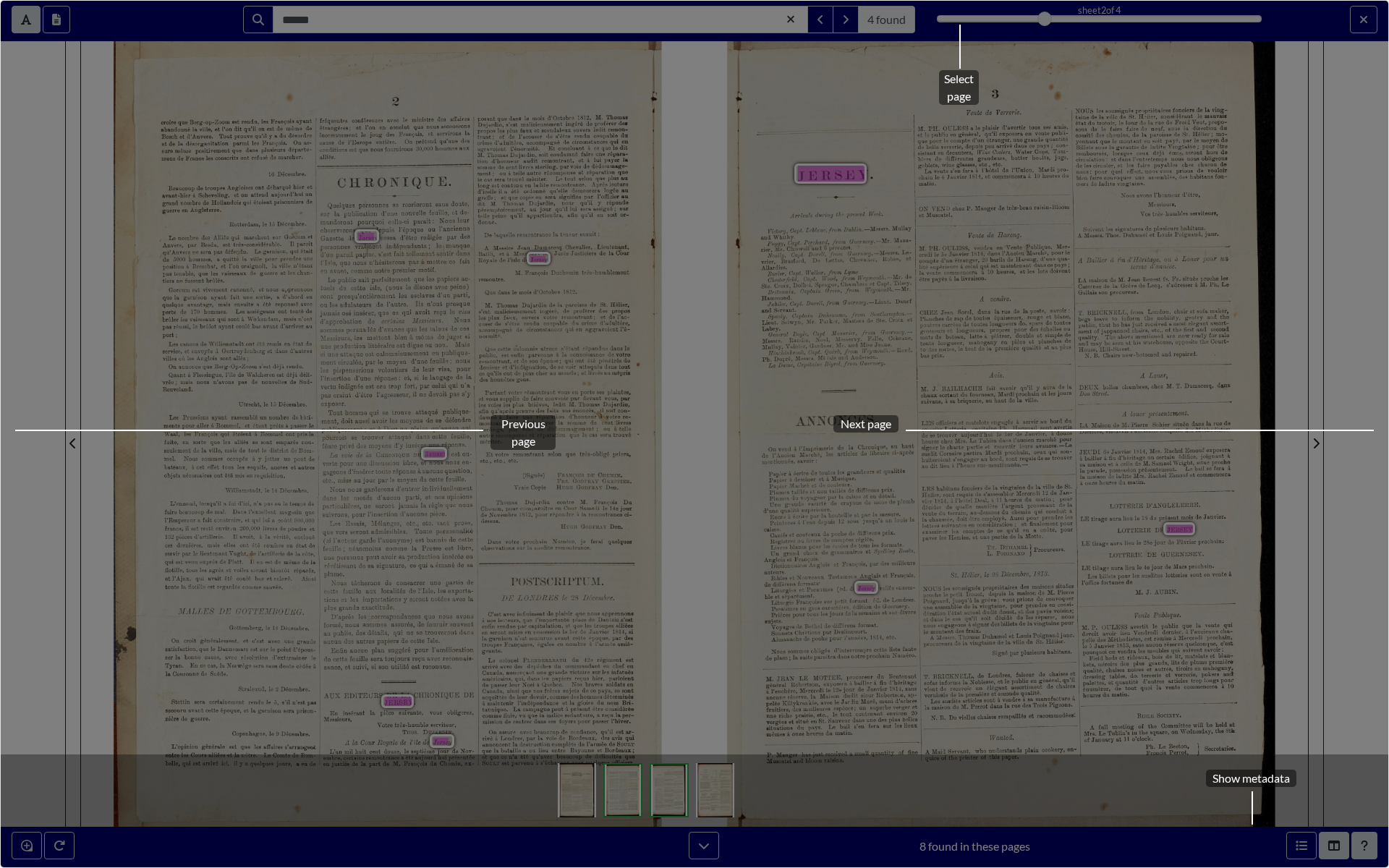
click at [1329, 566] on div "Select page Show metadata Previous page Next page" at bounding box center [694, 434] width 1387 height 866
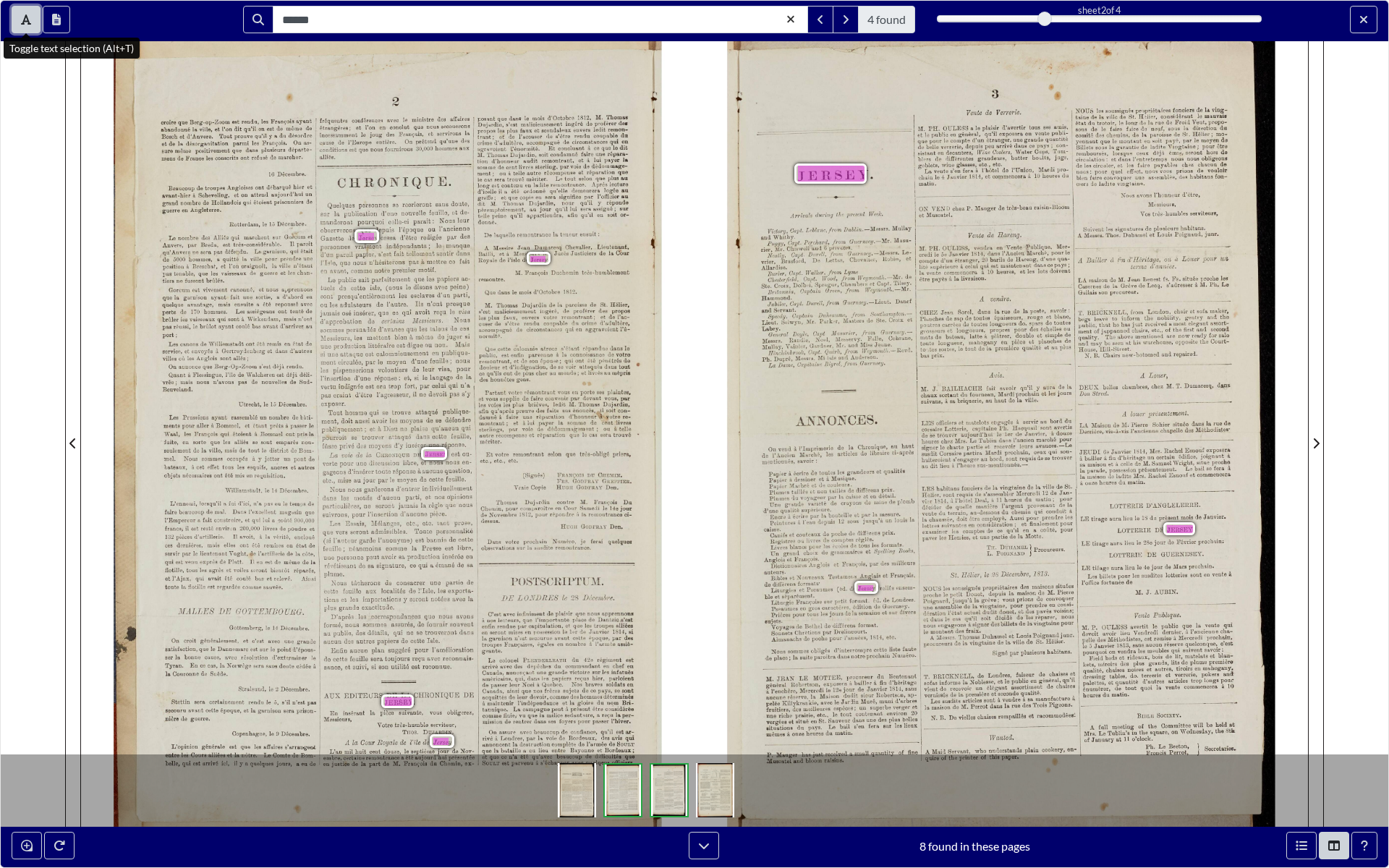
click at [19, 15] on button "Toggle text selection (Alt+T)" at bounding box center [26, 19] width 29 height 27
click at [519, 378] on img at bounding box center [387, 435] width 613 height 868
click at [519, 378] on div at bounding box center [387, 435] width 613 height 868
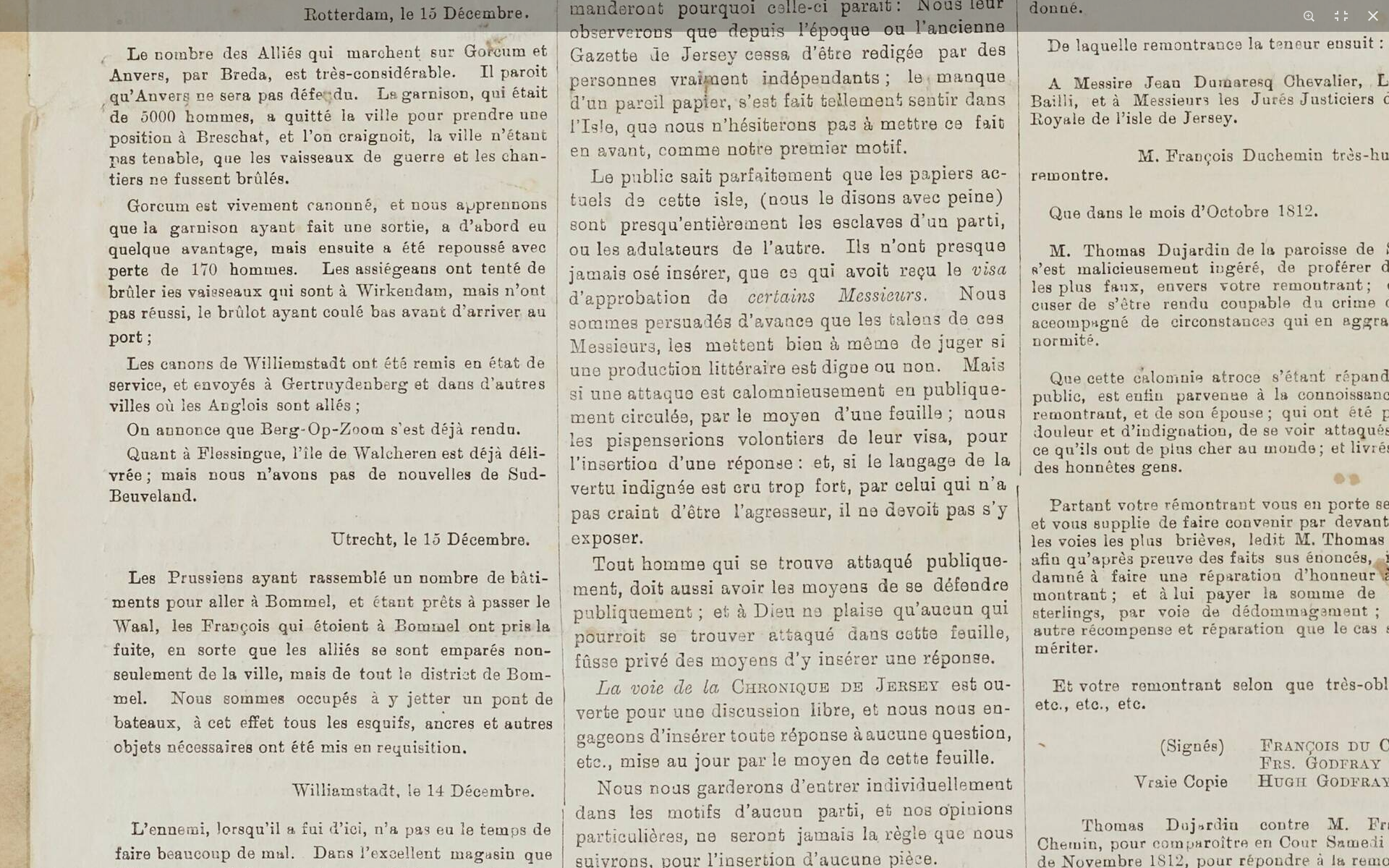
click at [771, 681] on img at bounding box center [766, 627] width 1790 height 2532
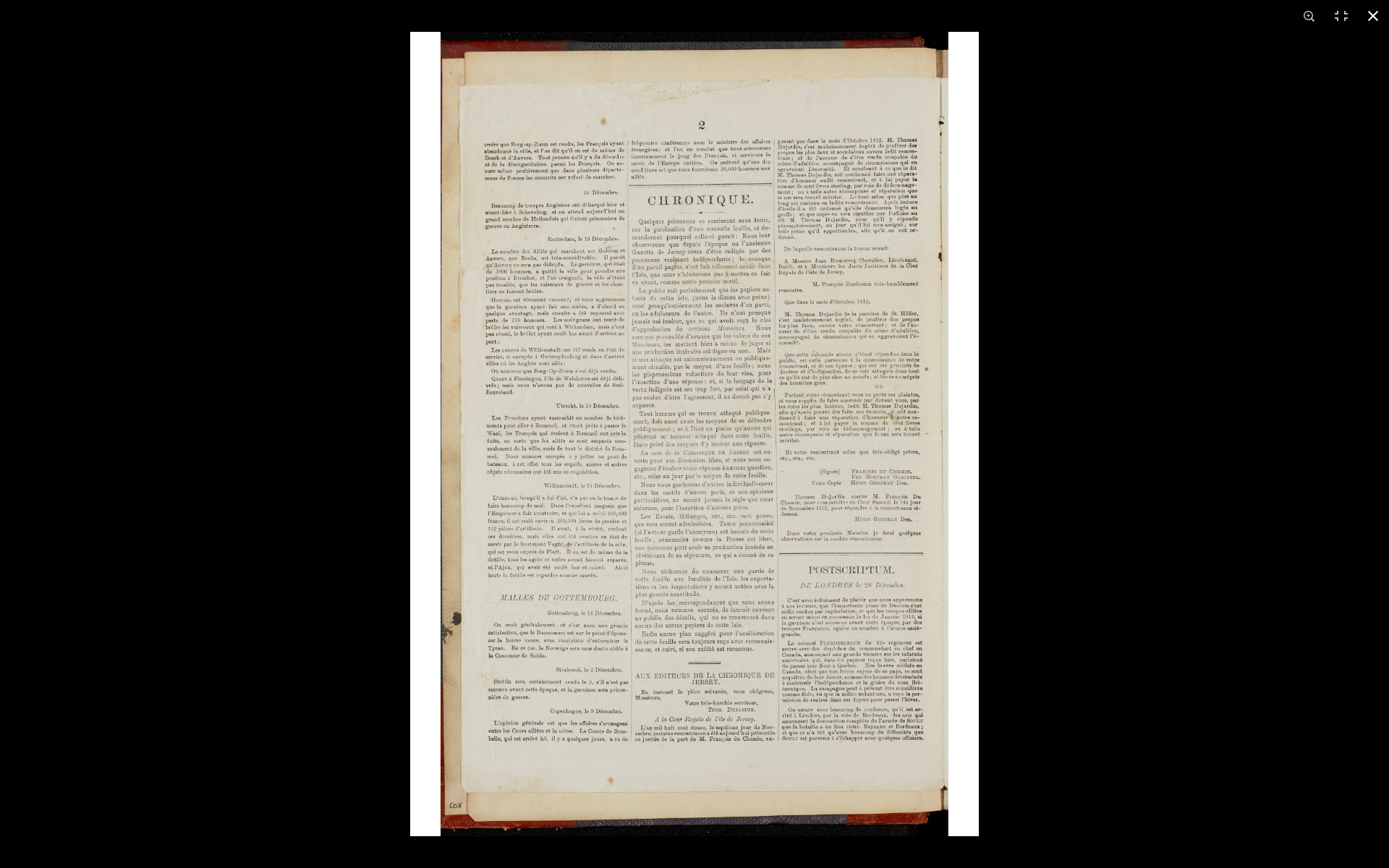
click at [1370, 13] on button at bounding box center [1373, 16] width 32 height 32
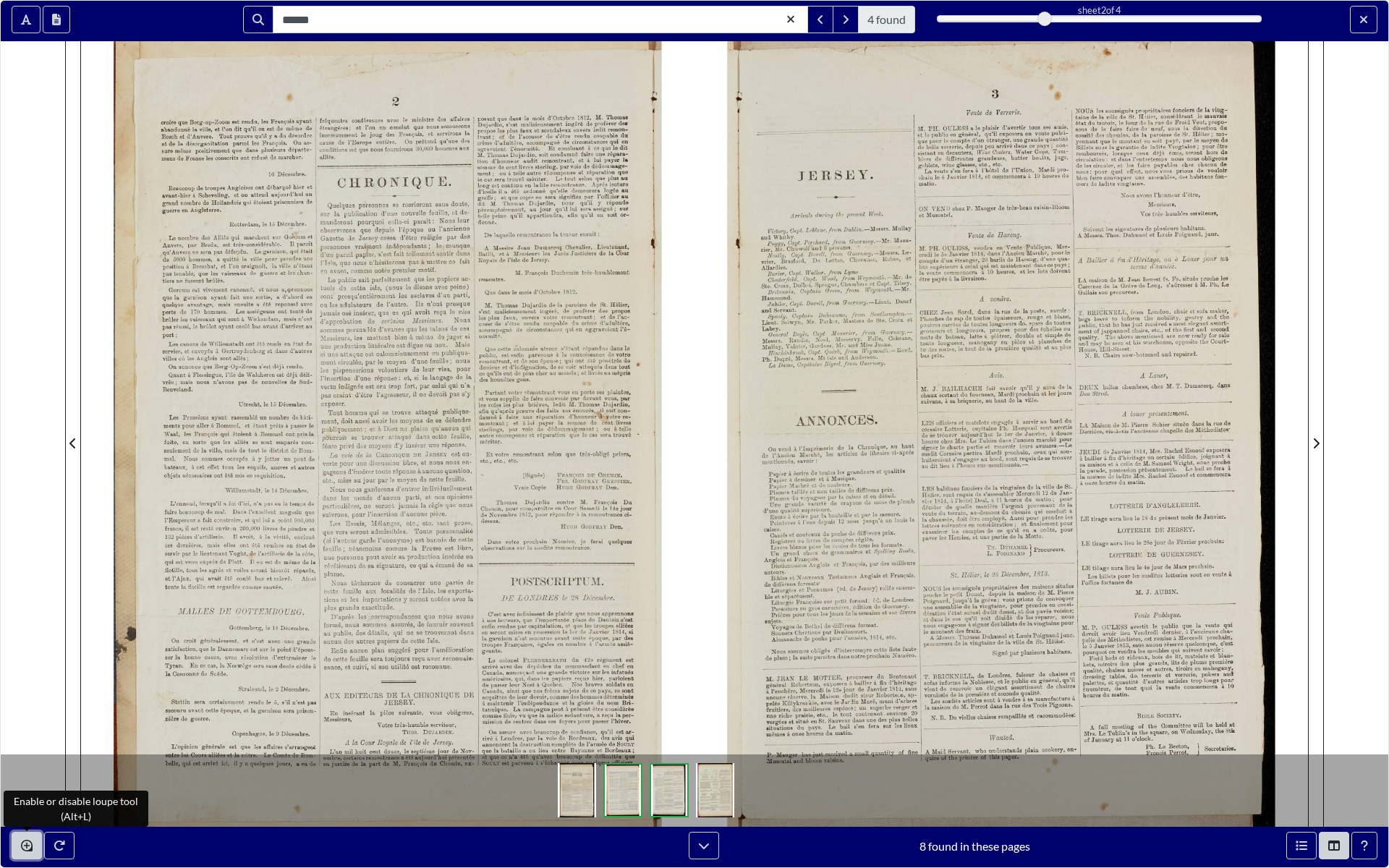
click at [38, 745] on button "Enable or disable loupe tool (Alt+L)" at bounding box center [27, 845] width 30 height 27
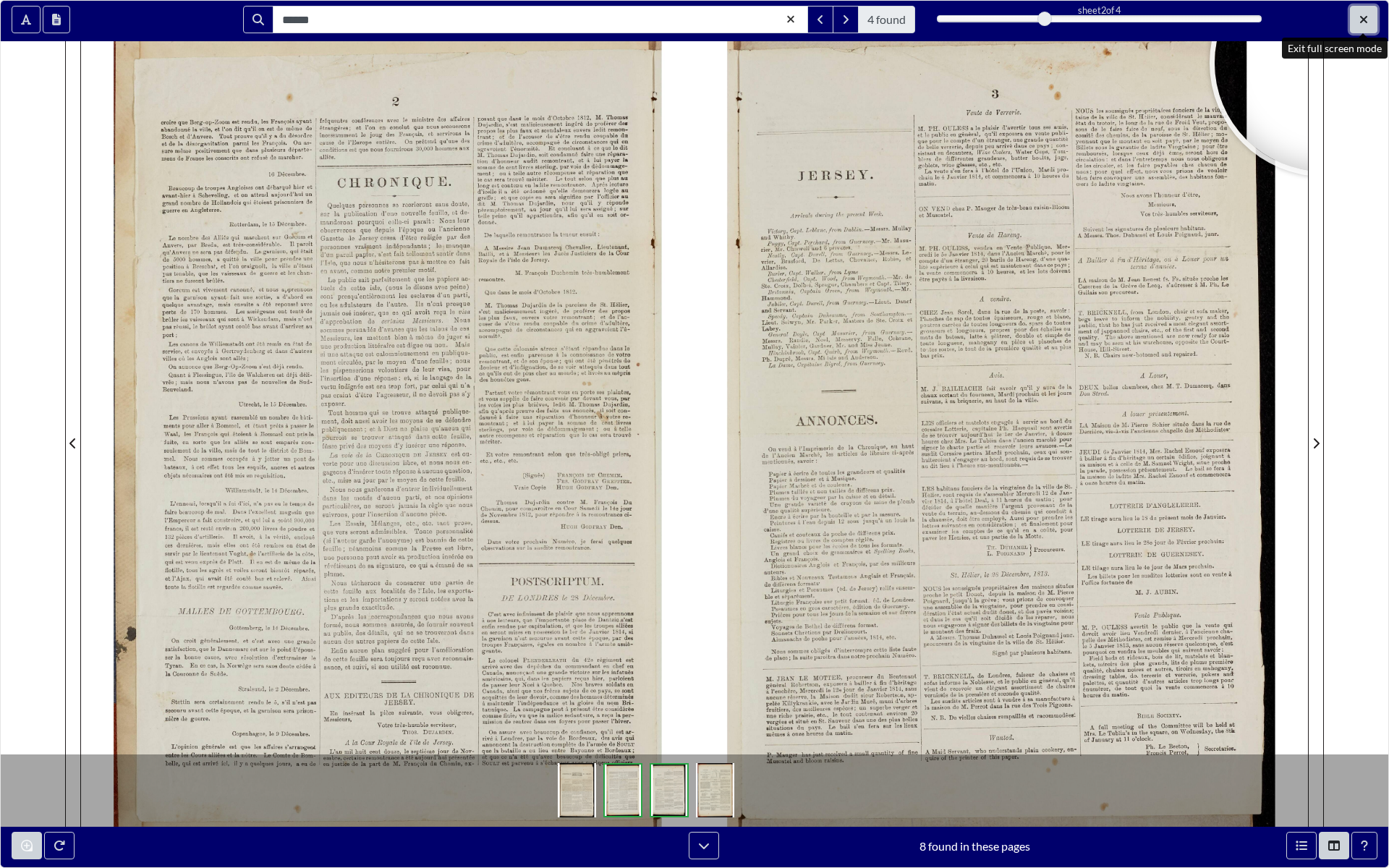
click at [1373, 18] on button "Exit full screen mode" at bounding box center [1363, 19] width 27 height 27
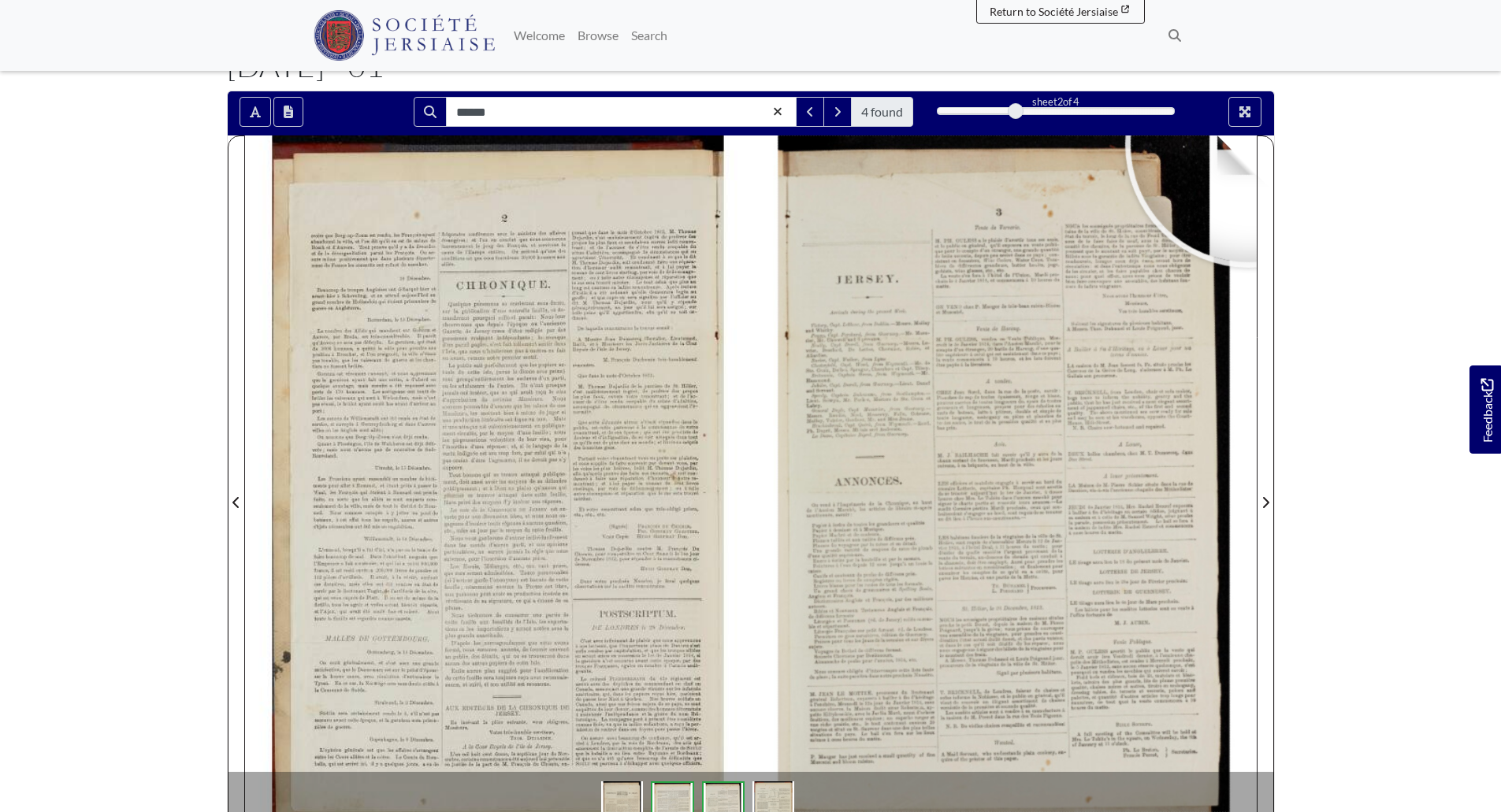
scroll to position [123, 0]
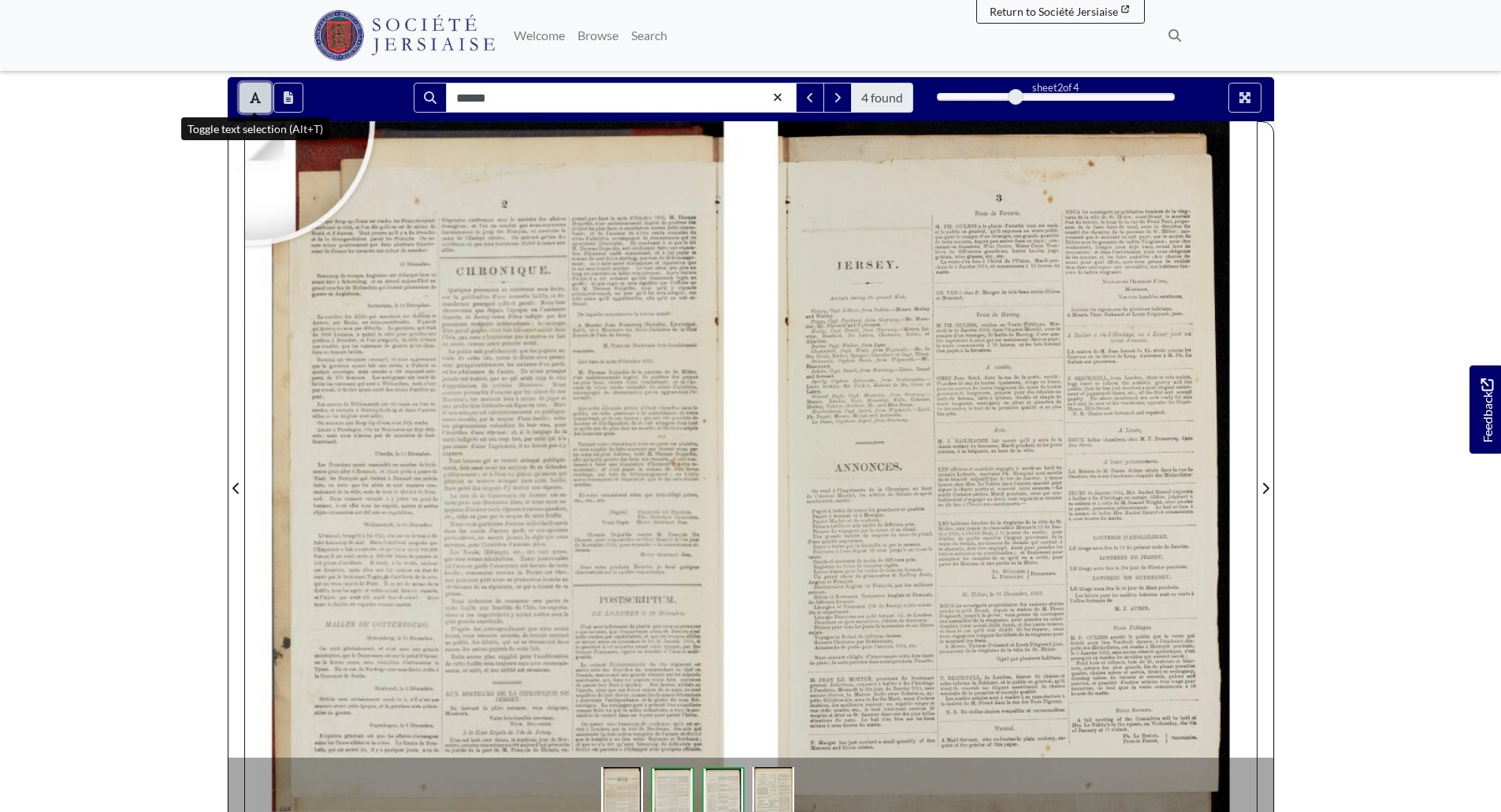
click at [251, 90] on button "Toggle text selection (Alt+T)" at bounding box center [255, 97] width 31 height 30
click at [250, 96] on icon "Toggle text selection (Alt+T)" at bounding box center [255, 98] width 11 height 13
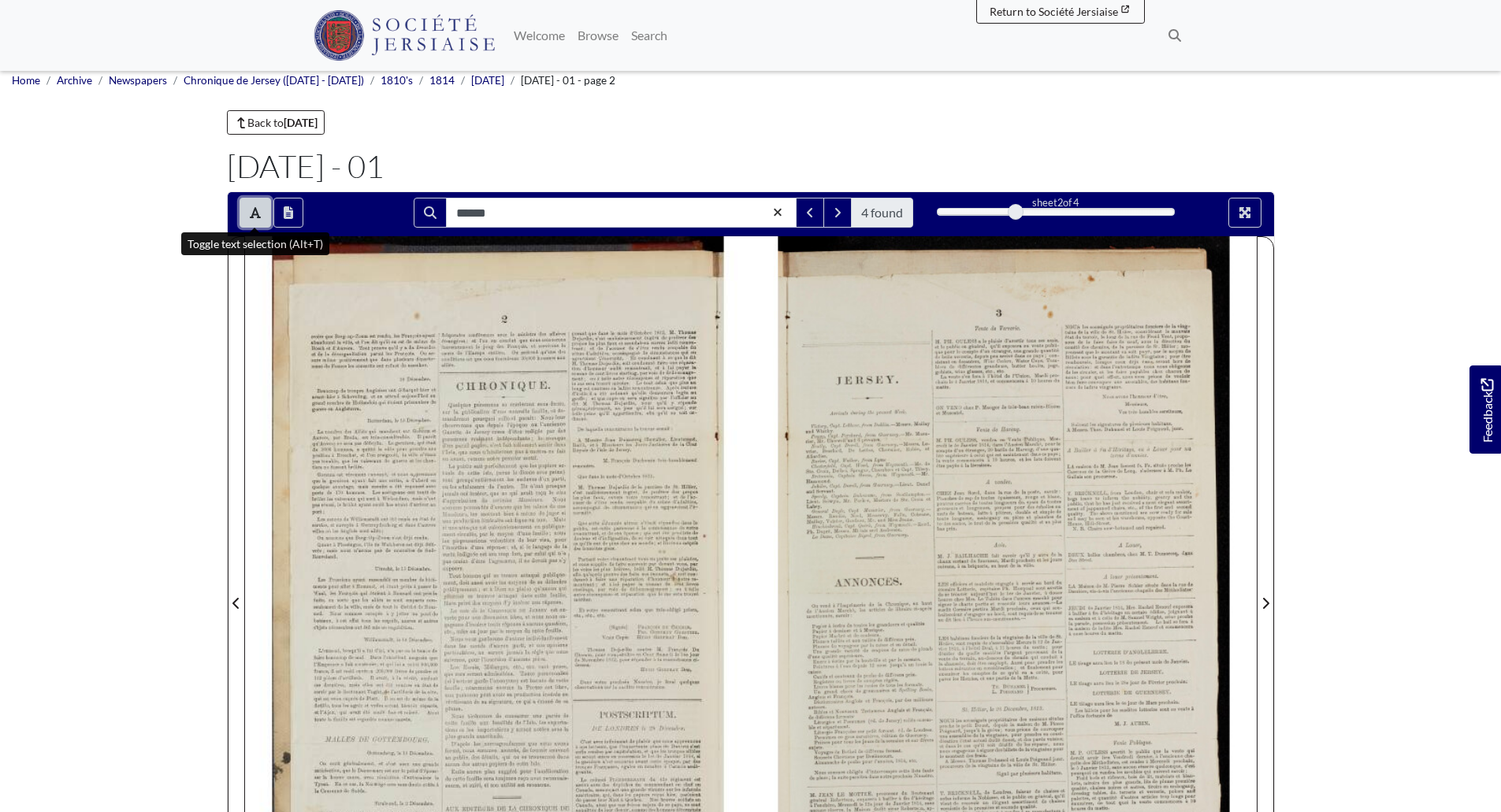
scroll to position [3, 0]
